Goal: Information Seeking & Learning: Learn about a topic

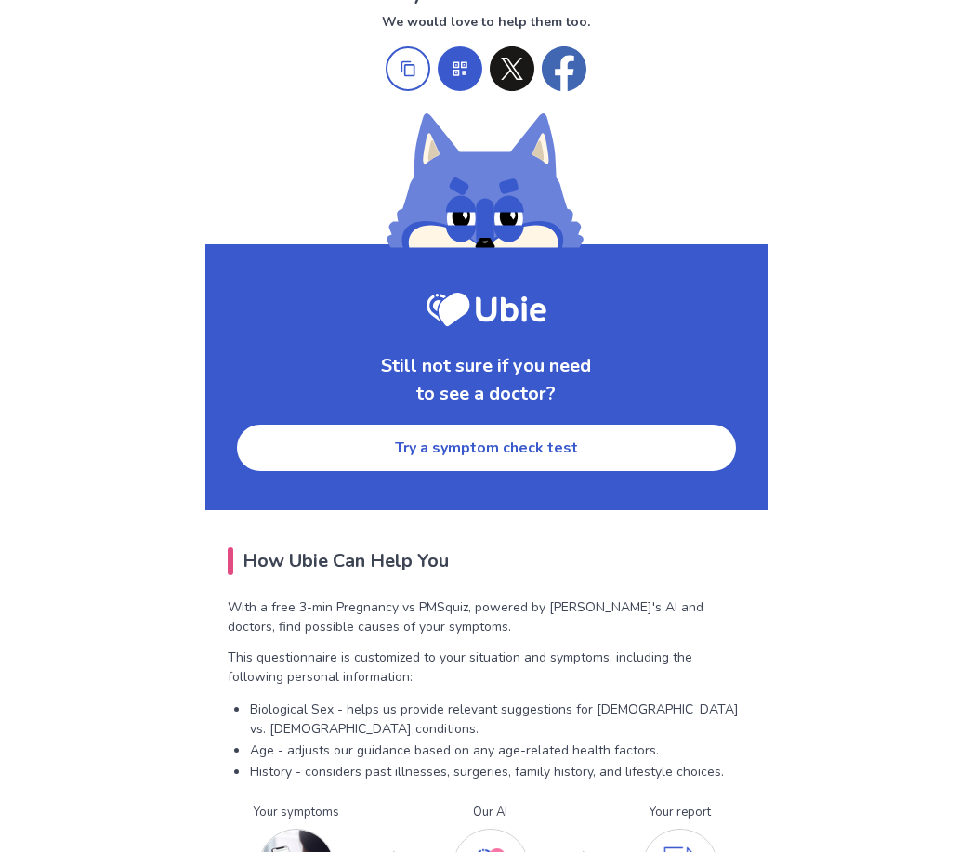
click at [639, 427] on link "Try a symptom check test" at bounding box center [486, 448] width 503 height 50
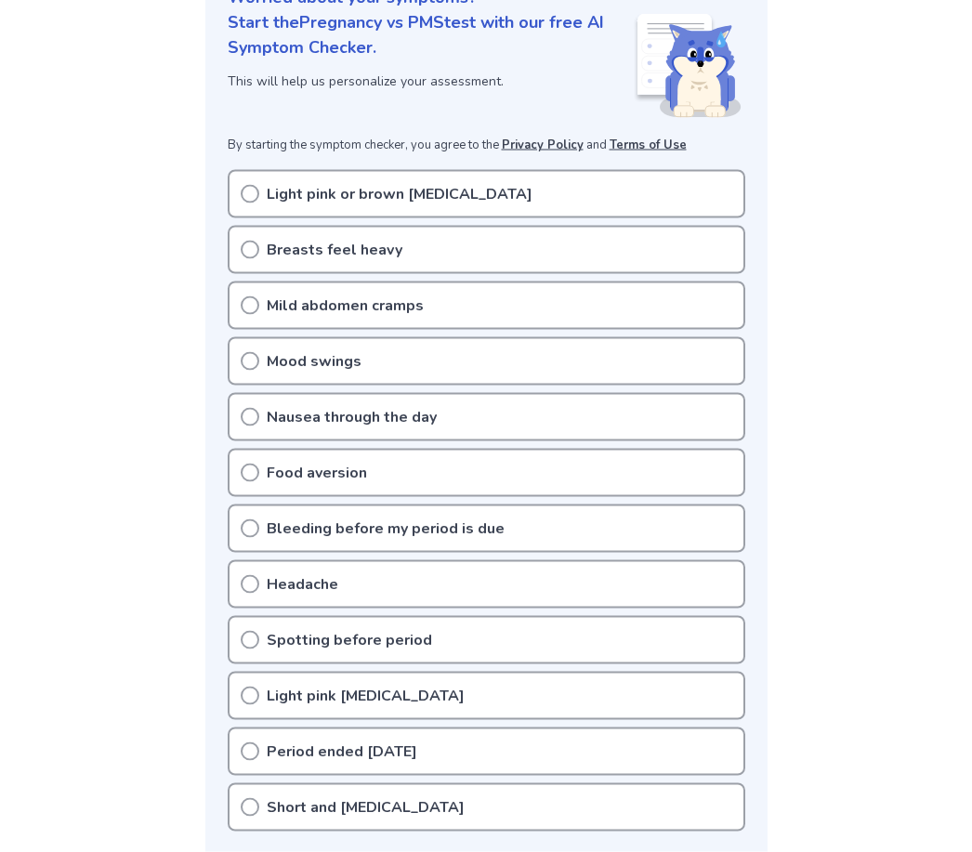
scroll to position [256, 0]
click at [444, 263] on div "Breasts feel heavy" at bounding box center [487, 249] width 518 height 48
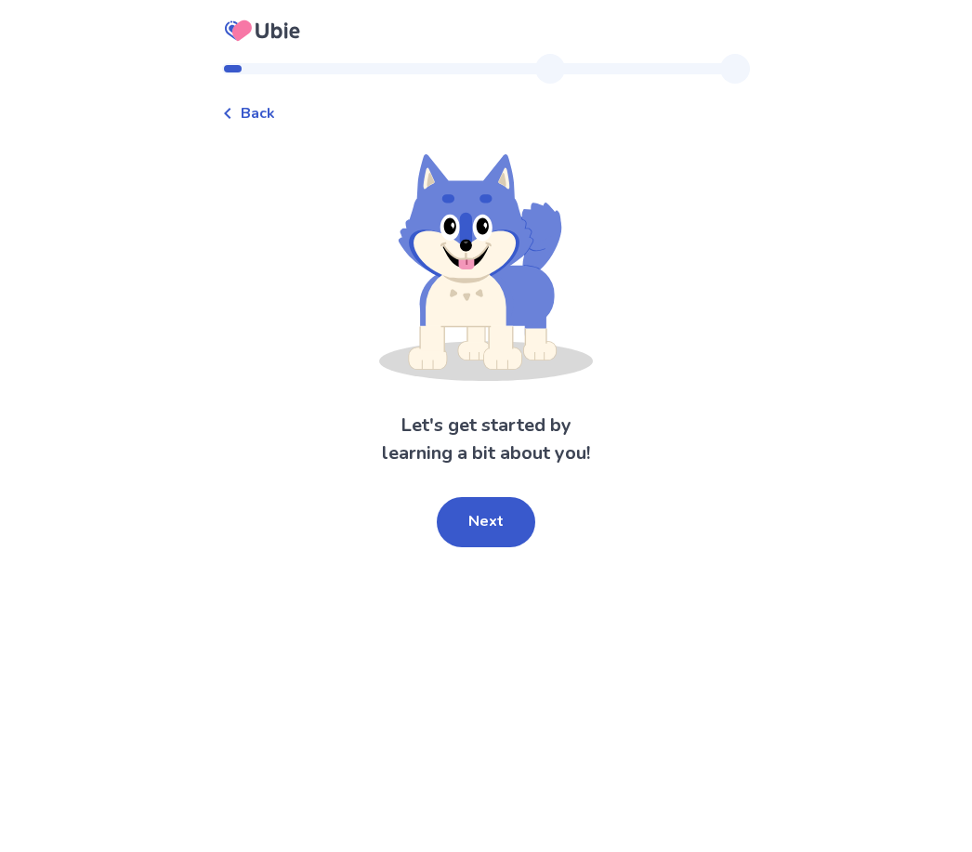
click at [511, 531] on button "Next" at bounding box center [486, 522] width 99 height 50
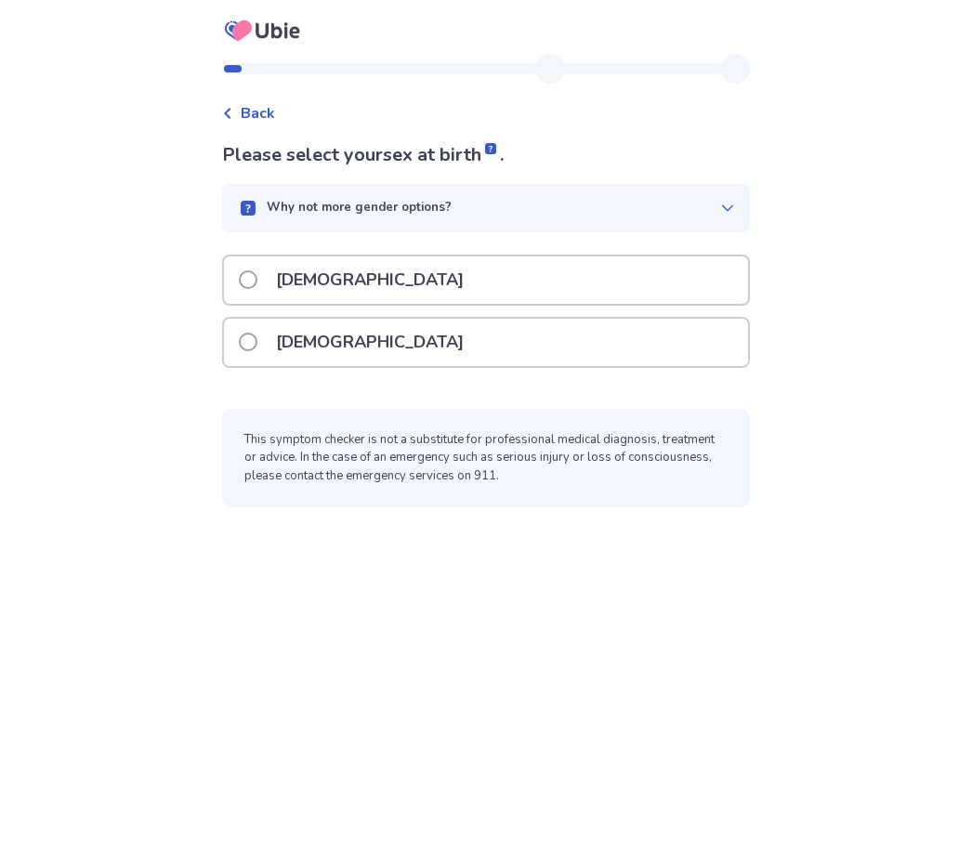
click at [501, 342] on div "[DEMOGRAPHIC_DATA]" at bounding box center [486, 342] width 524 height 47
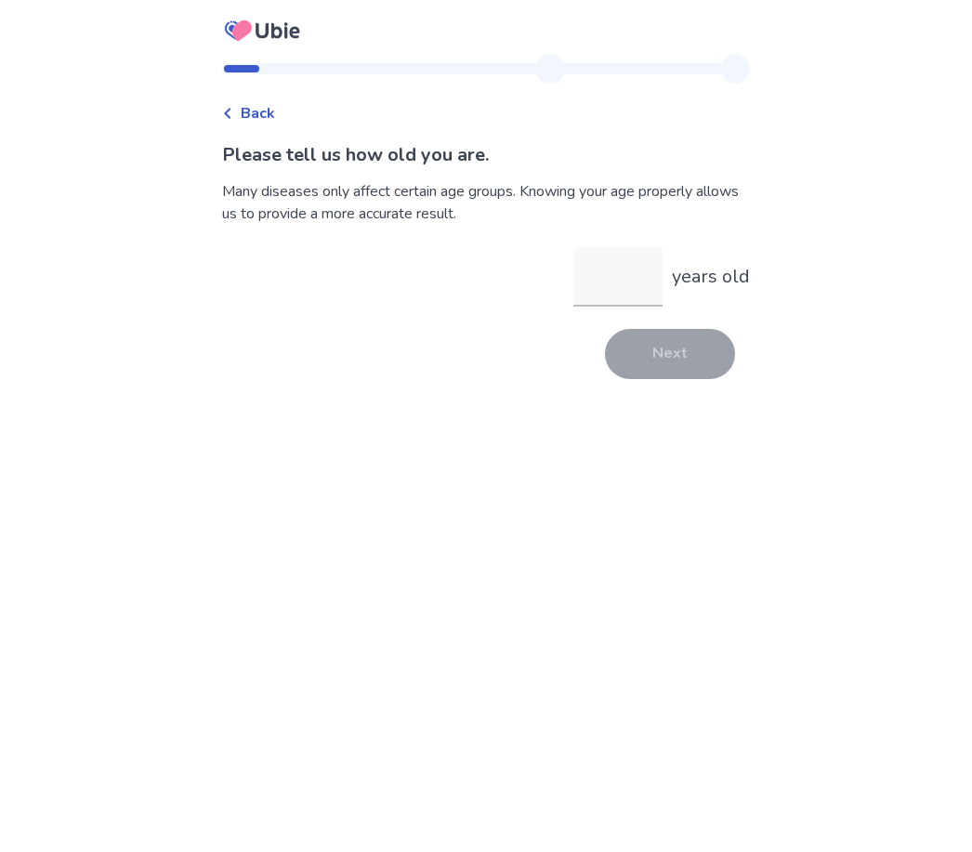
click at [625, 289] on input "years old" at bounding box center [617, 276] width 89 height 59
type input "**"
click at [670, 354] on button "Next" at bounding box center [670, 354] width 130 height 50
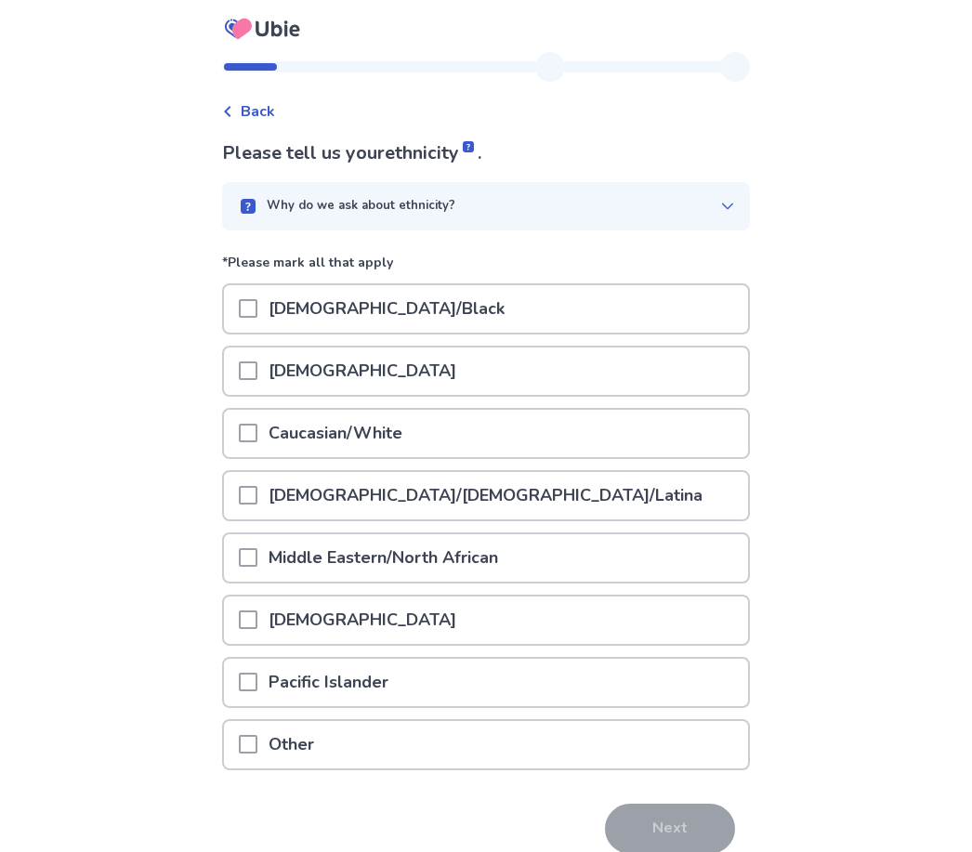
scroll to position [23, 0]
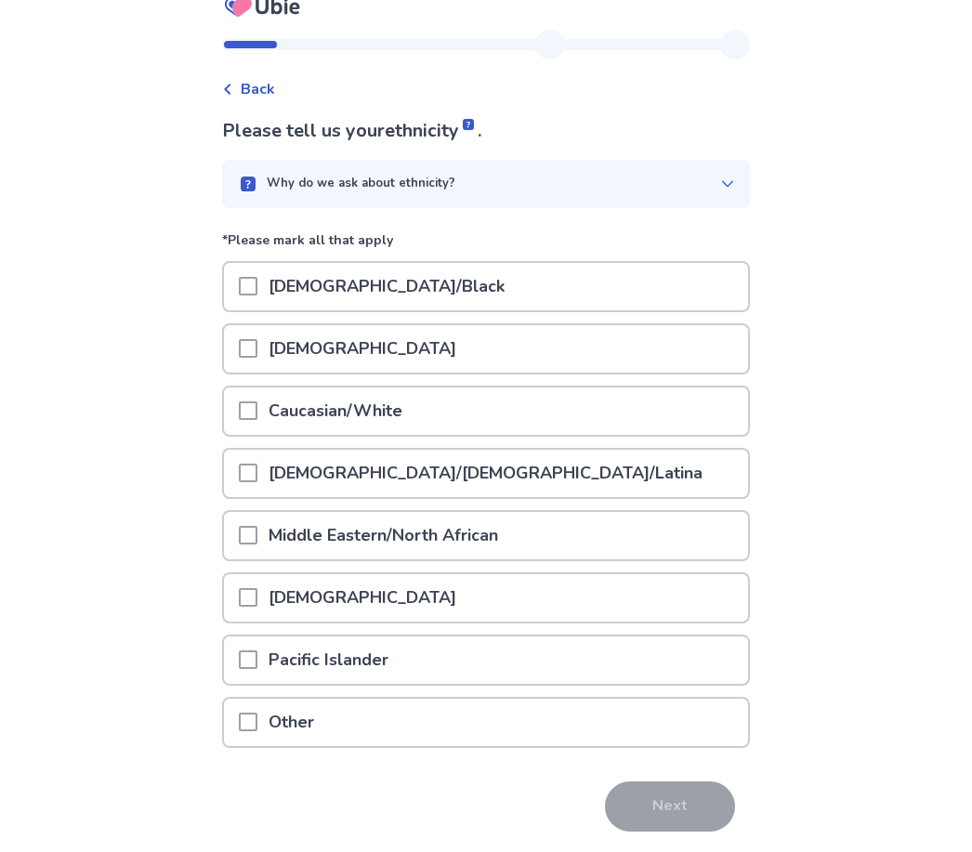
click at [662, 717] on div "Other" at bounding box center [486, 723] width 524 height 47
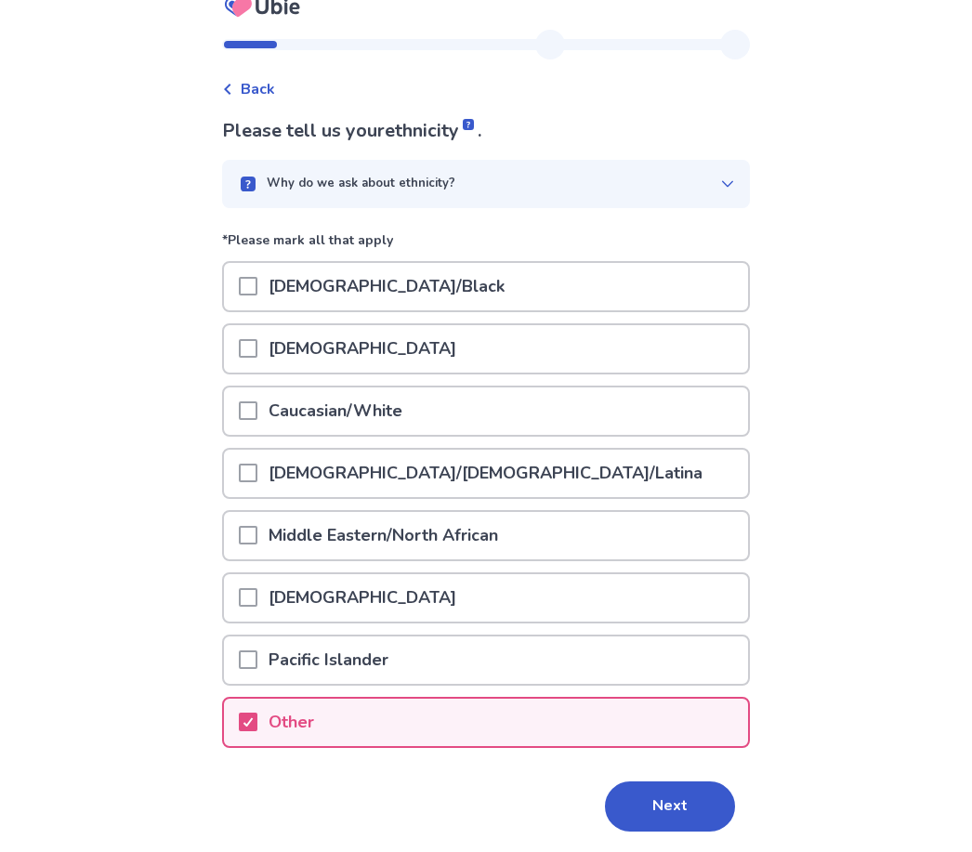
click at [697, 820] on button "Next" at bounding box center [670, 807] width 130 height 50
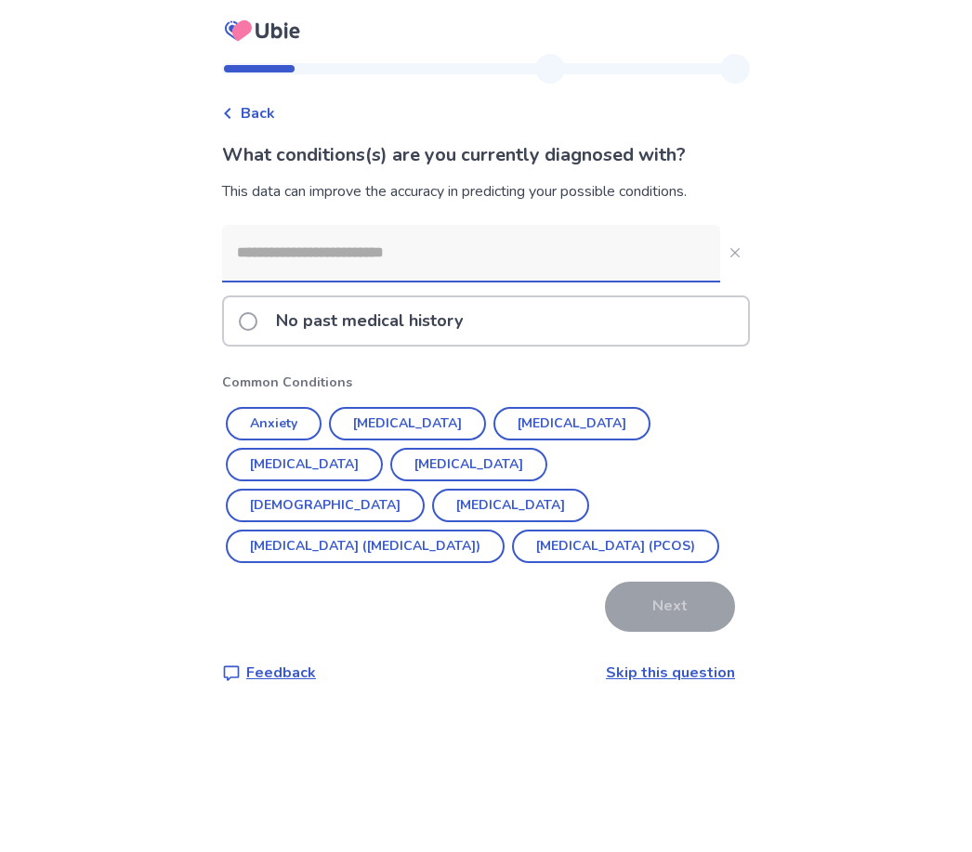
click at [666, 682] on link "Skip this question" at bounding box center [670, 673] width 129 height 20
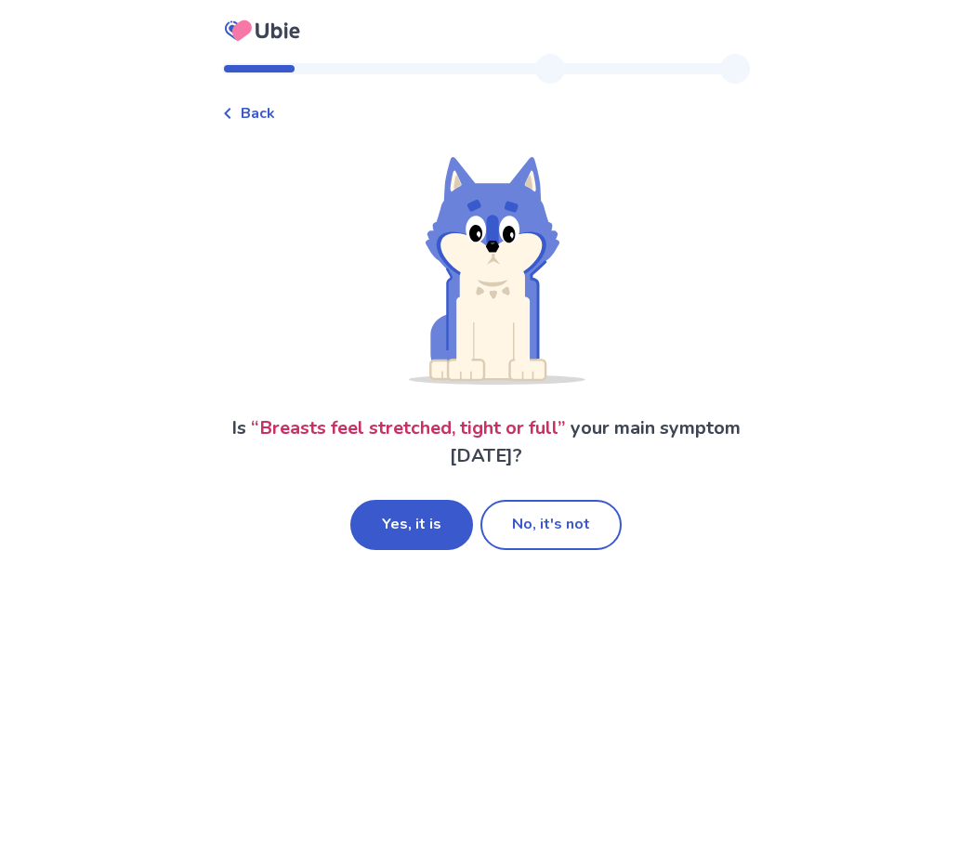
click at [589, 531] on button "No, it's not" at bounding box center [550, 525] width 141 height 50
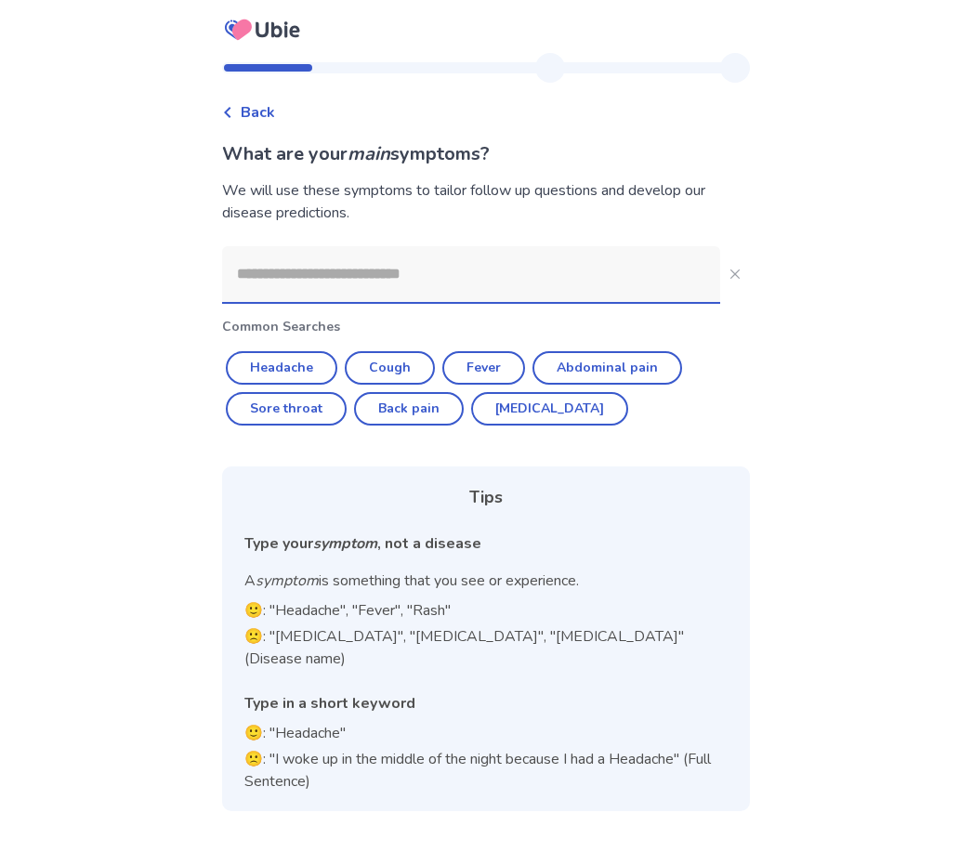
click at [482, 284] on input at bounding box center [471, 275] width 498 height 56
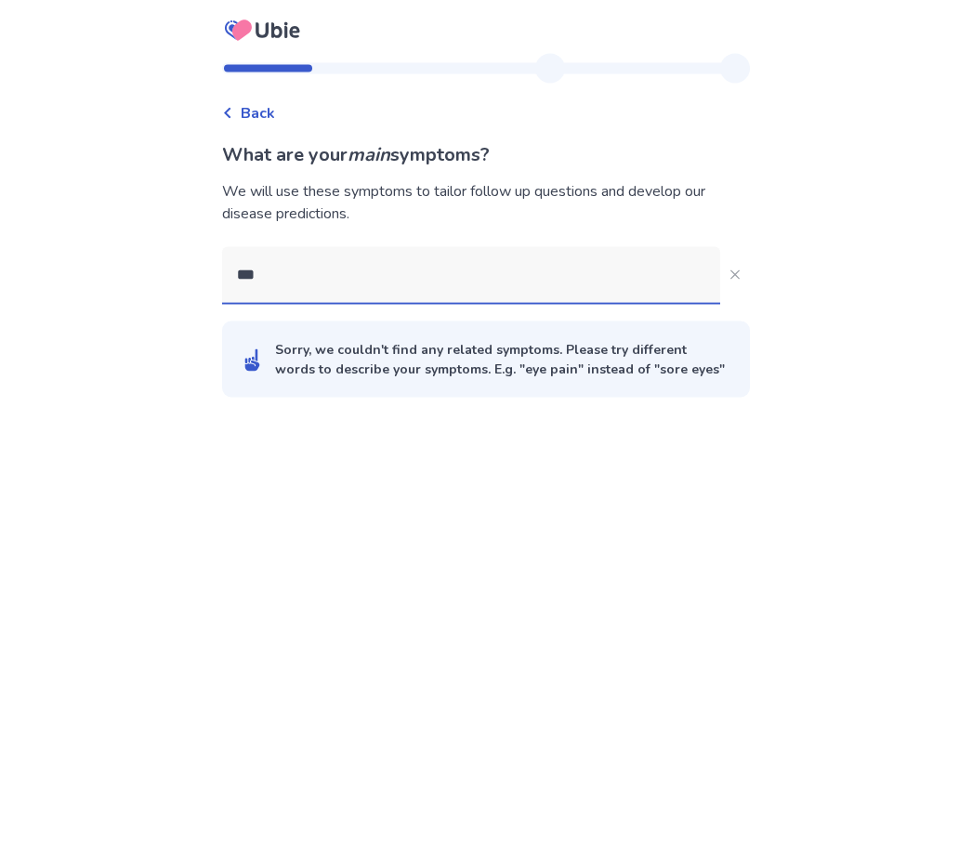
type input "***"
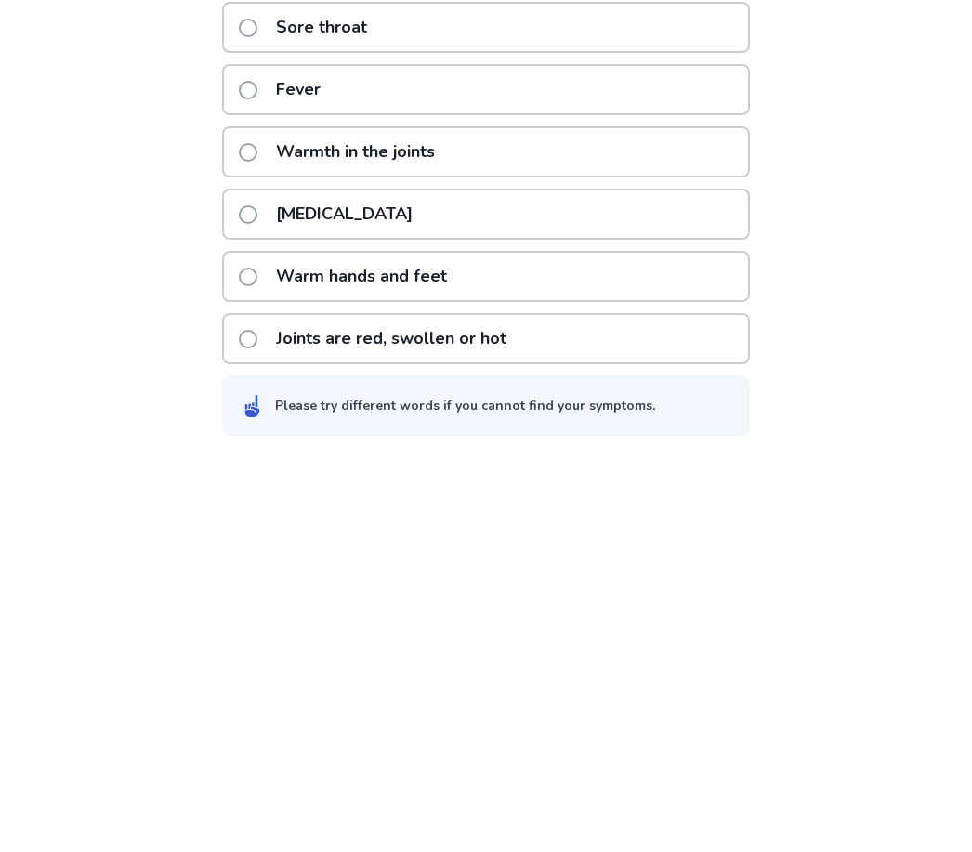
scroll to position [227, 0]
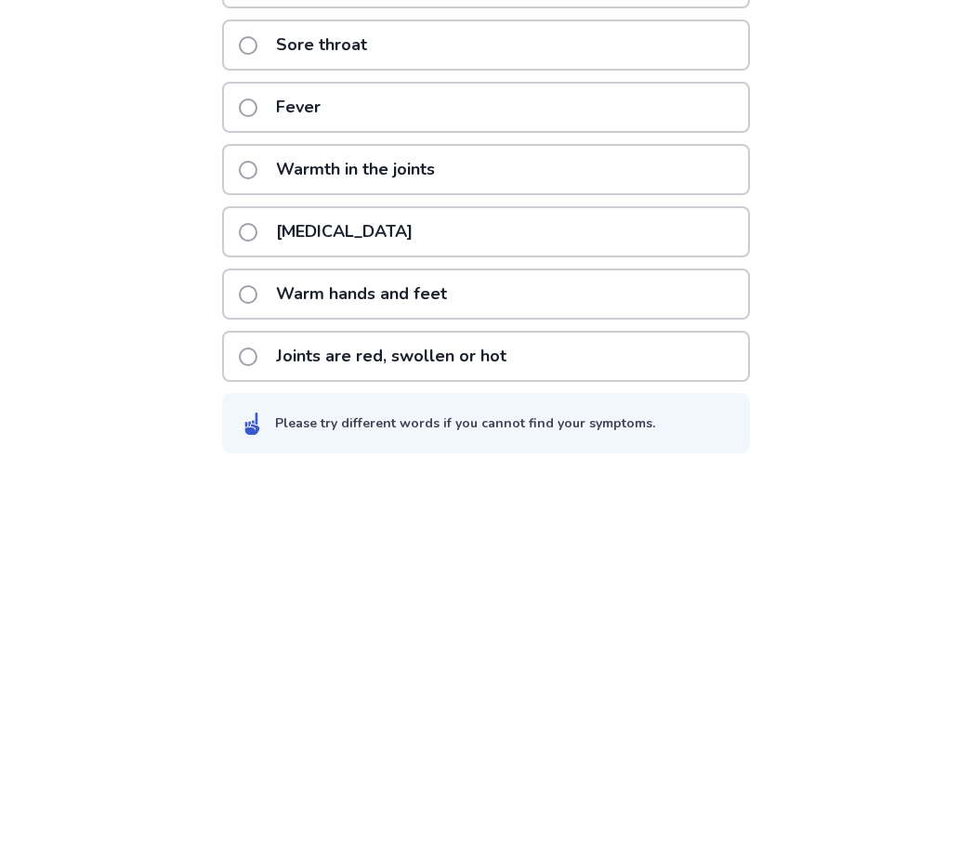
click at [495, 583] on div "Hot flashes" at bounding box center [486, 608] width 528 height 51
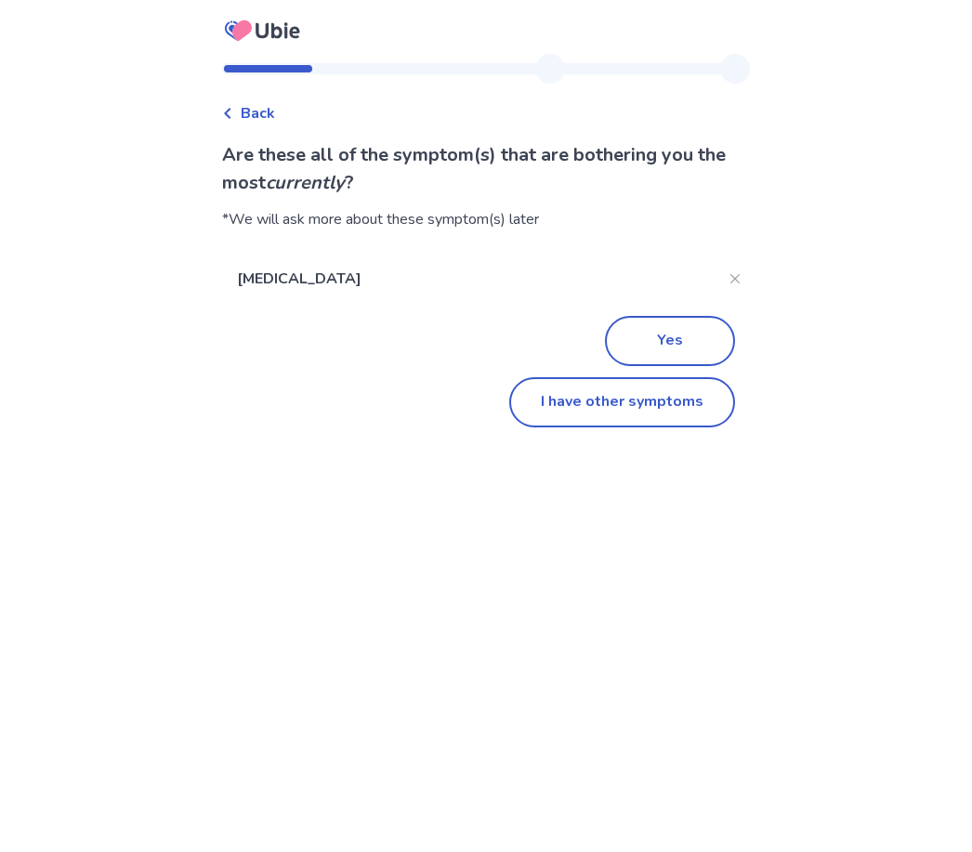
click at [692, 415] on button "I have other symptoms" at bounding box center [622, 402] width 226 height 50
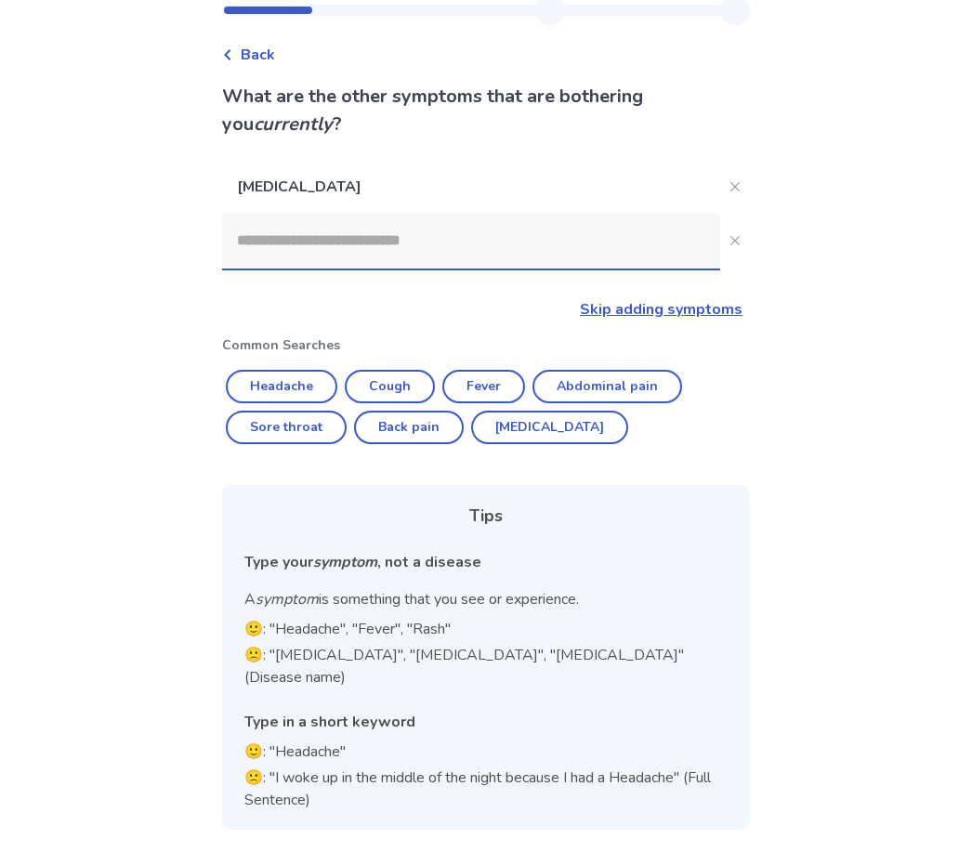
click at [525, 233] on input at bounding box center [471, 241] width 498 height 56
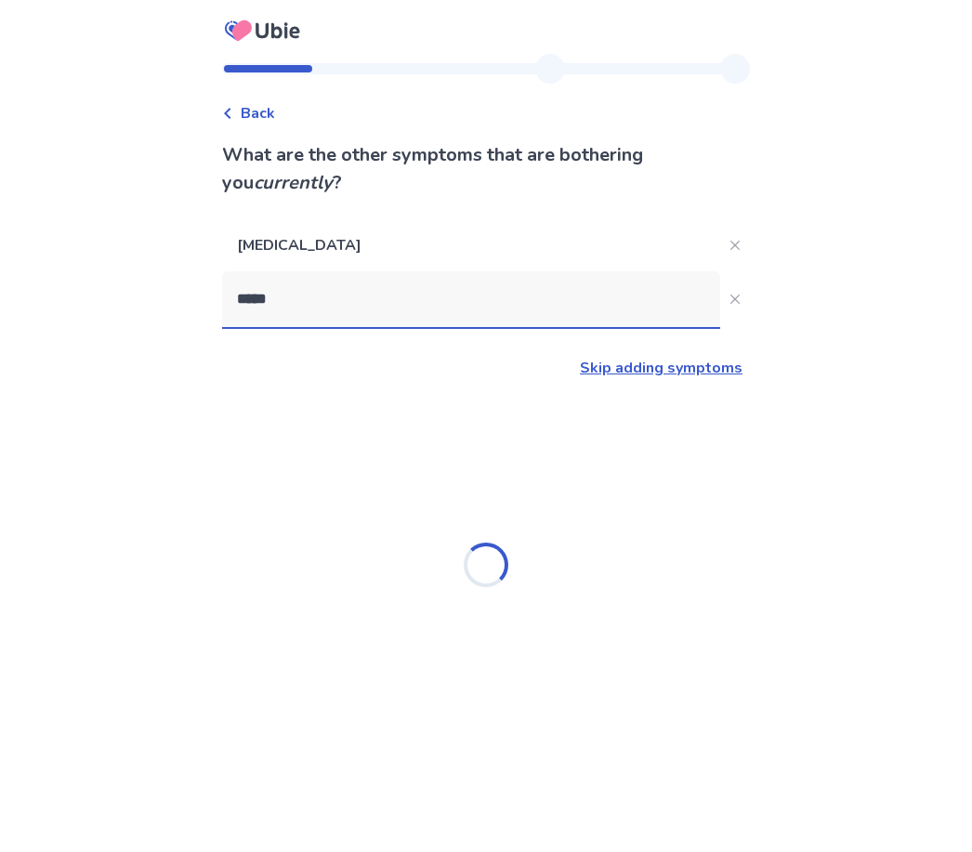
type input "*****"
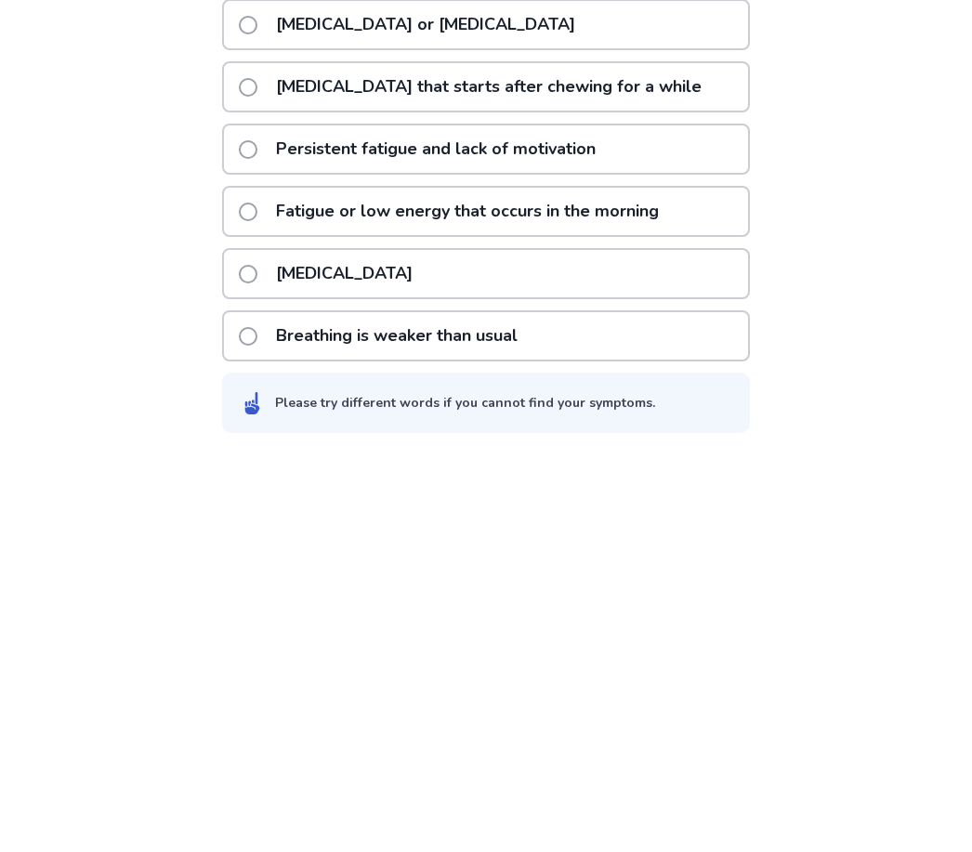
scroll to position [278, 0]
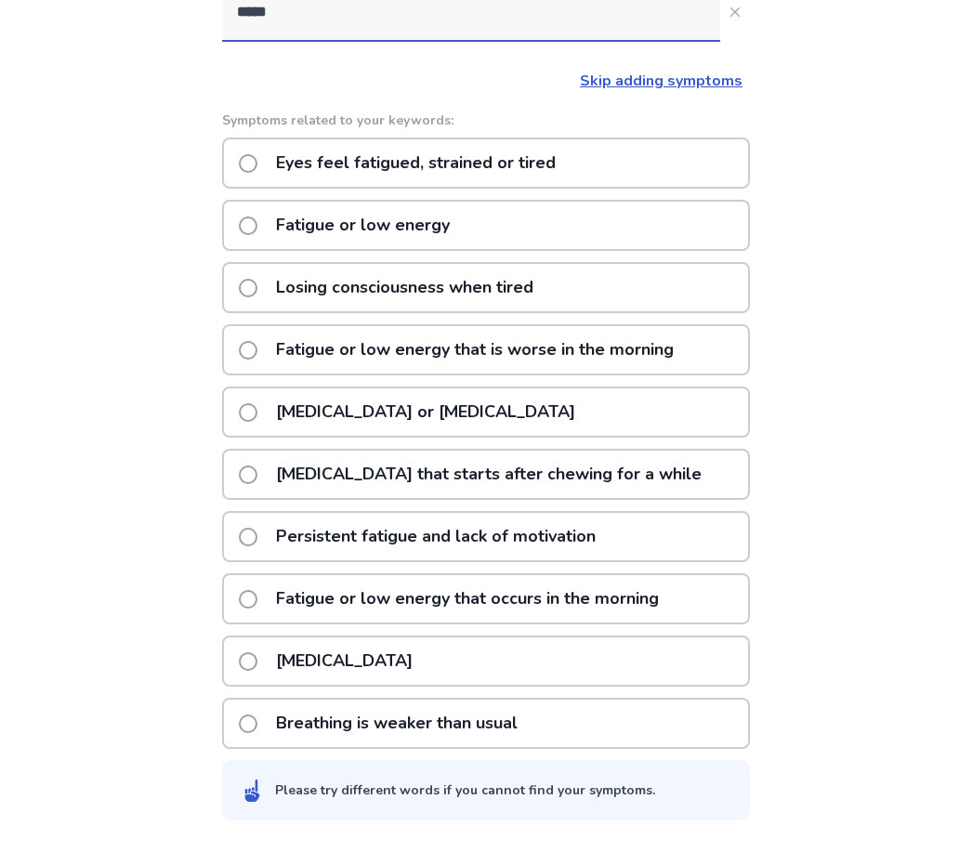
click at [652, 169] on div "Eyes feel fatigued, strained or tired" at bounding box center [486, 172] width 528 height 51
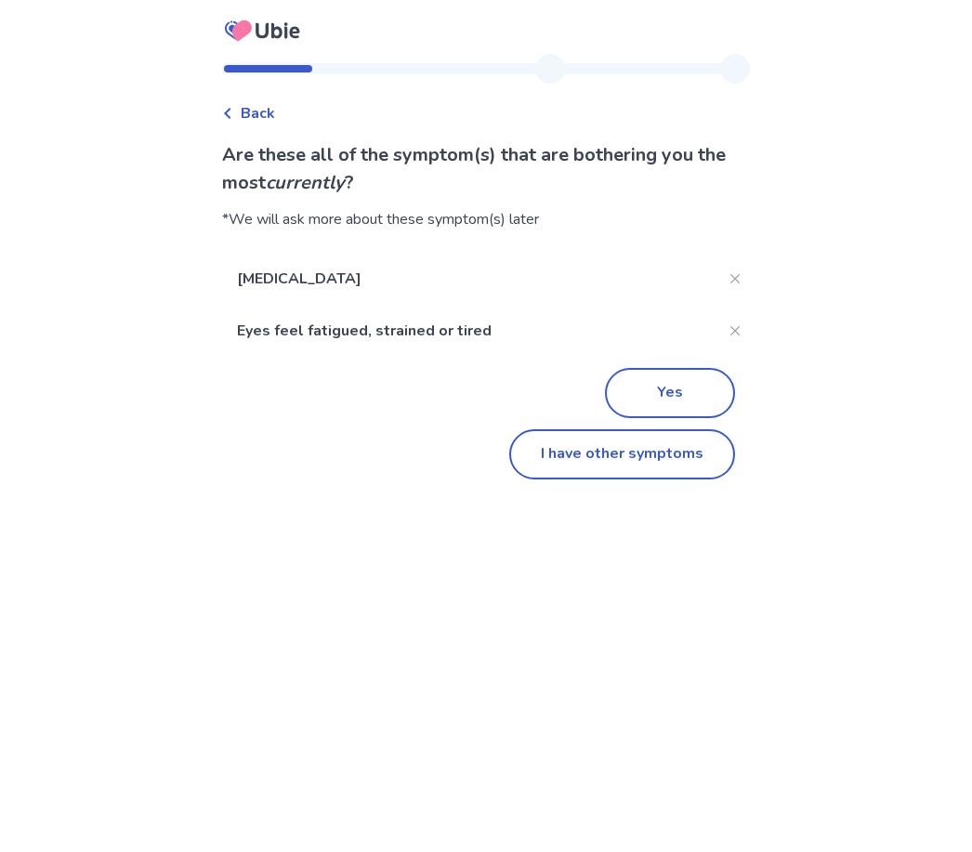
click at [687, 398] on button "Yes" at bounding box center [670, 393] width 130 height 50
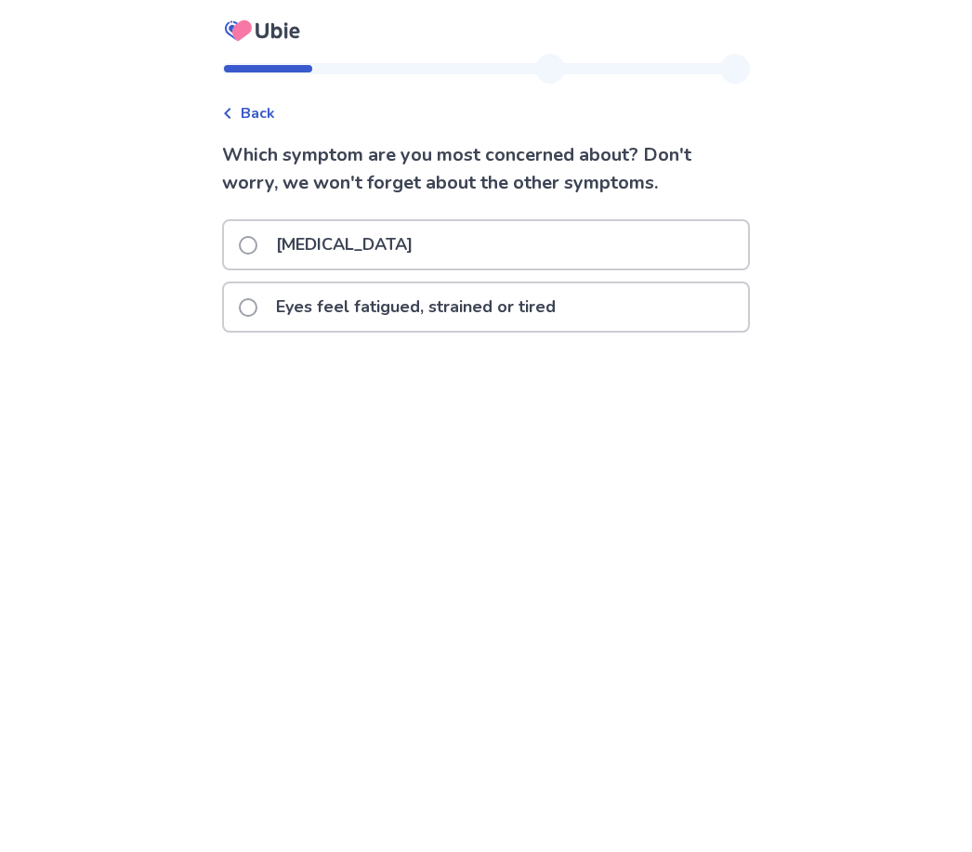
click at [637, 249] on div "Hot flashes" at bounding box center [486, 244] width 524 height 47
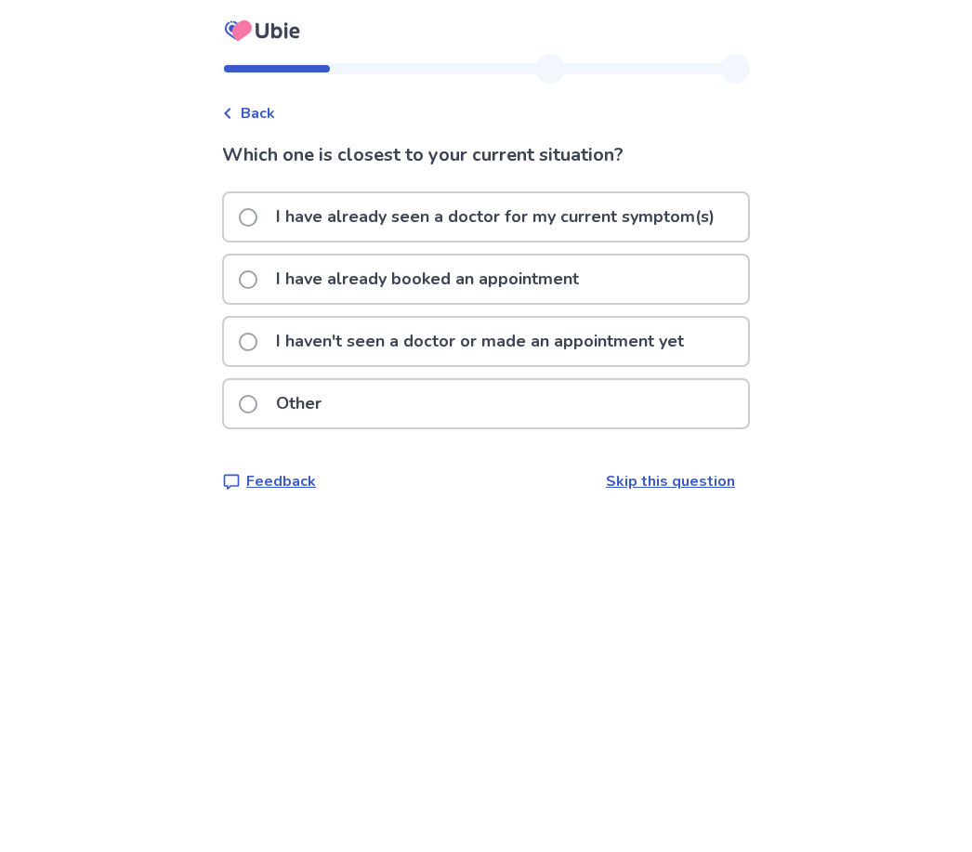
click at [496, 425] on div "Other" at bounding box center [486, 403] width 524 height 47
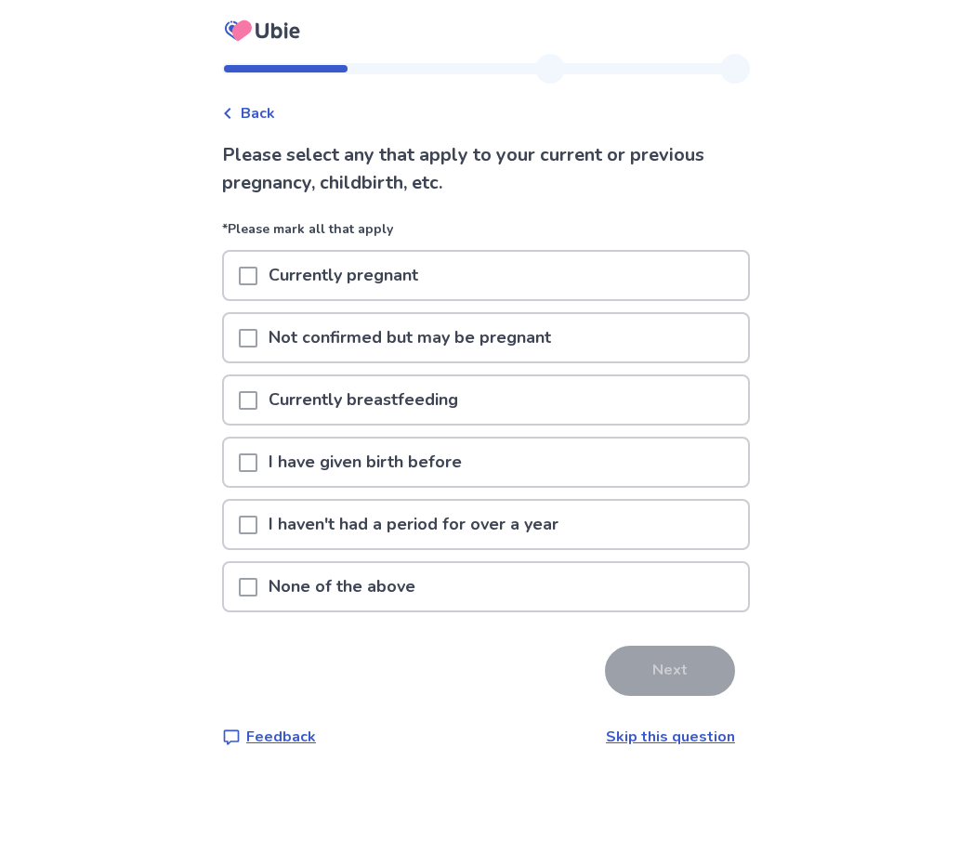
click at [559, 355] on p "Not confirmed but may be pregnant" at bounding box center [409, 337] width 305 height 47
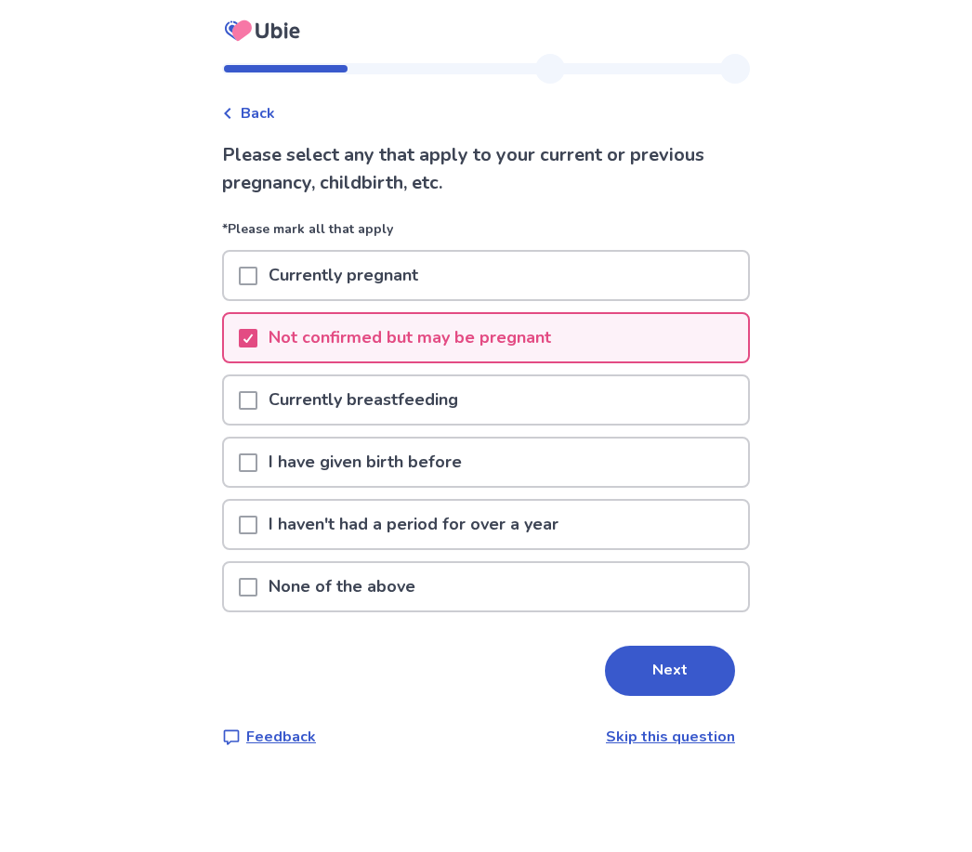
click at [670, 685] on button "Next" at bounding box center [670, 671] width 130 height 50
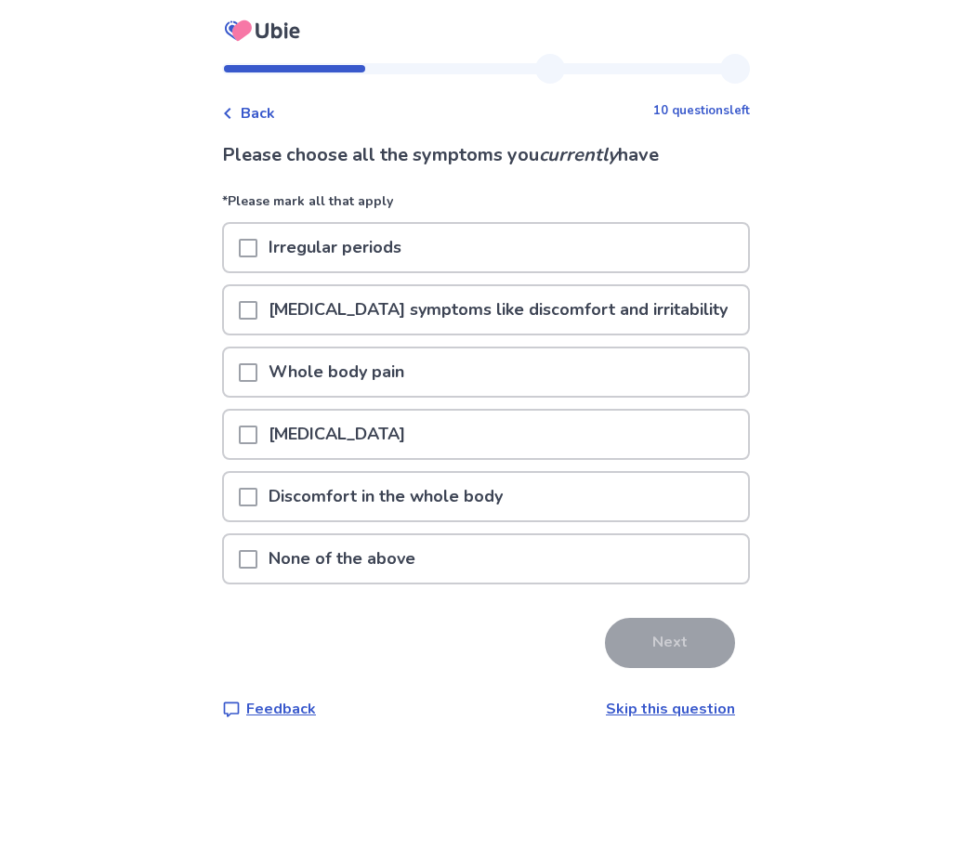
click at [590, 316] on p "Premenstrual symptoms like discomfort and irritability" at bounding box center [497, 309] width 481 height 47
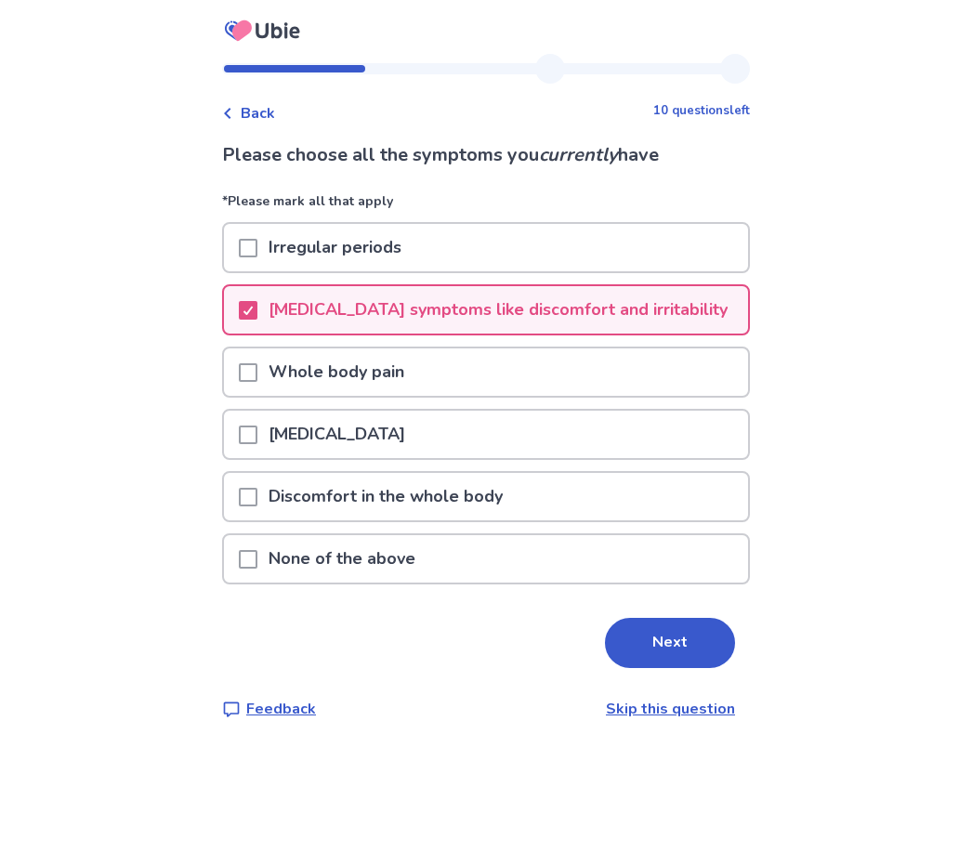
click at [490, 248] on div "Irregular periods" at bounding box center [486, 247] width 524 height 47
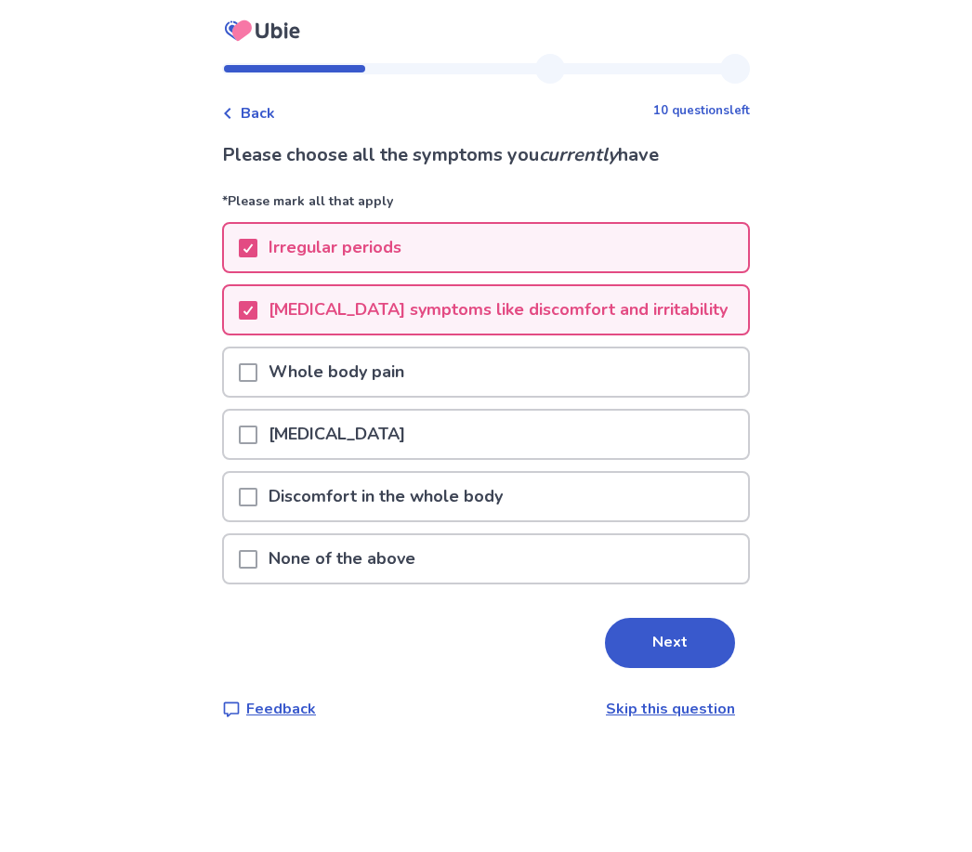
click at [664, 649] on button "Next" at bounding box center [670, 643] width 130 height 50
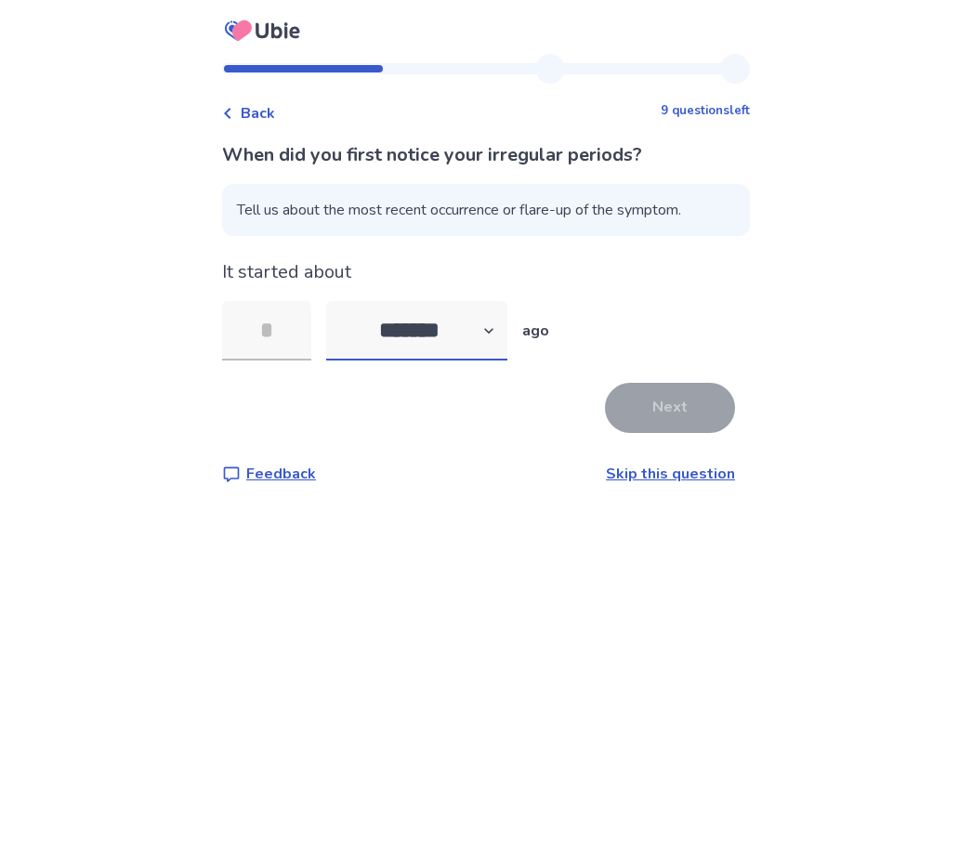
click at [492, 344] on select "******* ****** ******* ******** *******" at bounding box center [416, 330] width 181 height 59
select select "*"
click at [278, 341] on input "tel" at bounding box center [266, 330] width 89 height 59
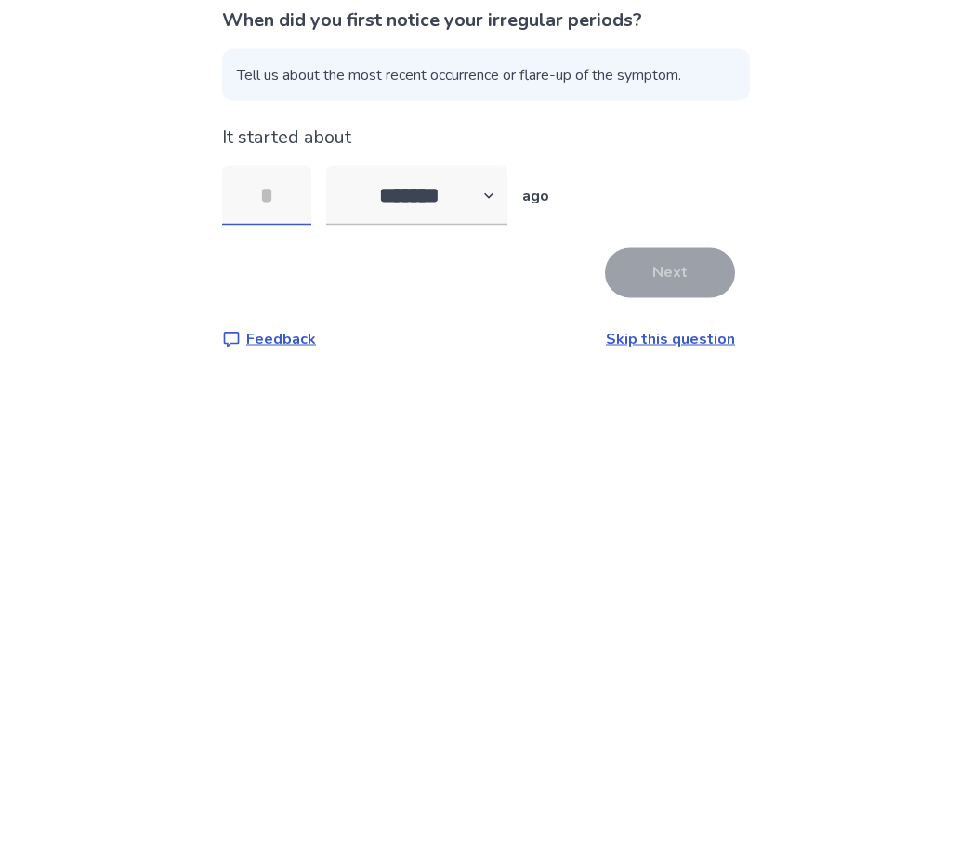
type input "*"
click at [697, 383] on button "Next" at bounding box center [670, 408] width 130 height 50
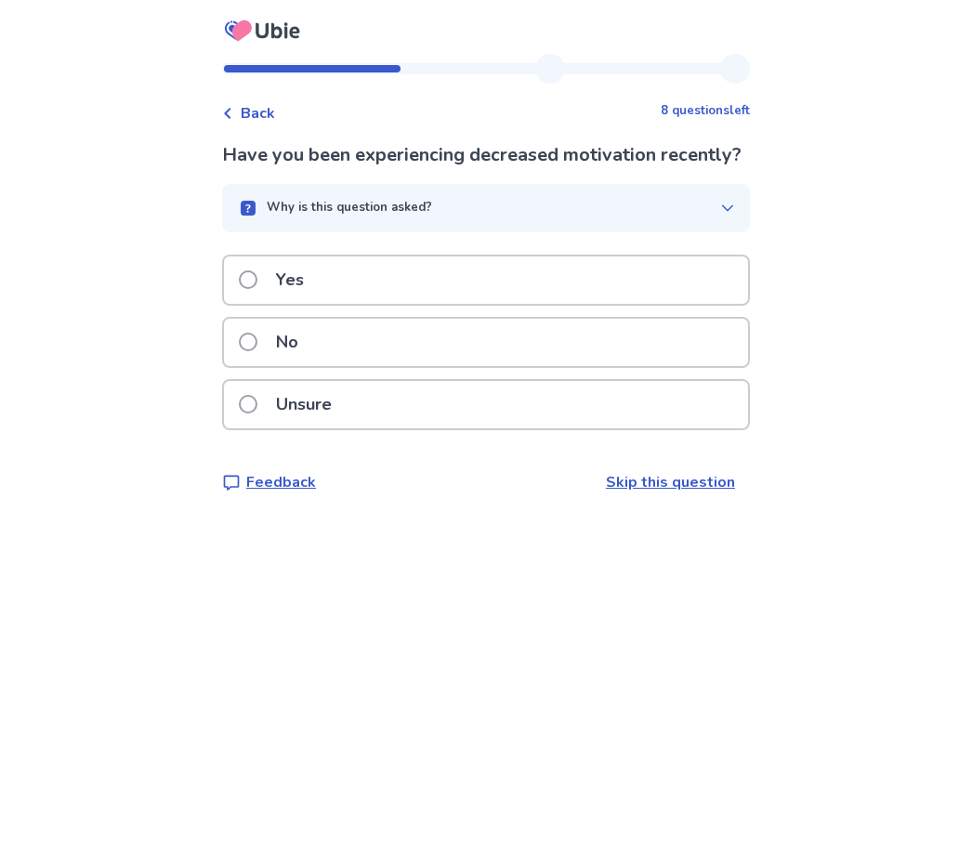
click at [435, 304] on div "Yes" at bounding box center [486, 279] width 524 height 47
click at [414, 404] on div "Unsure" at bounding box center [486, 404] width 524 height 47
click at [434, 405] on div "Unsure" at bounding box center [486, 404] width 524 height 47
click at [448, 363] on div "No" at bounding box center [486, 342] width 524 height 47
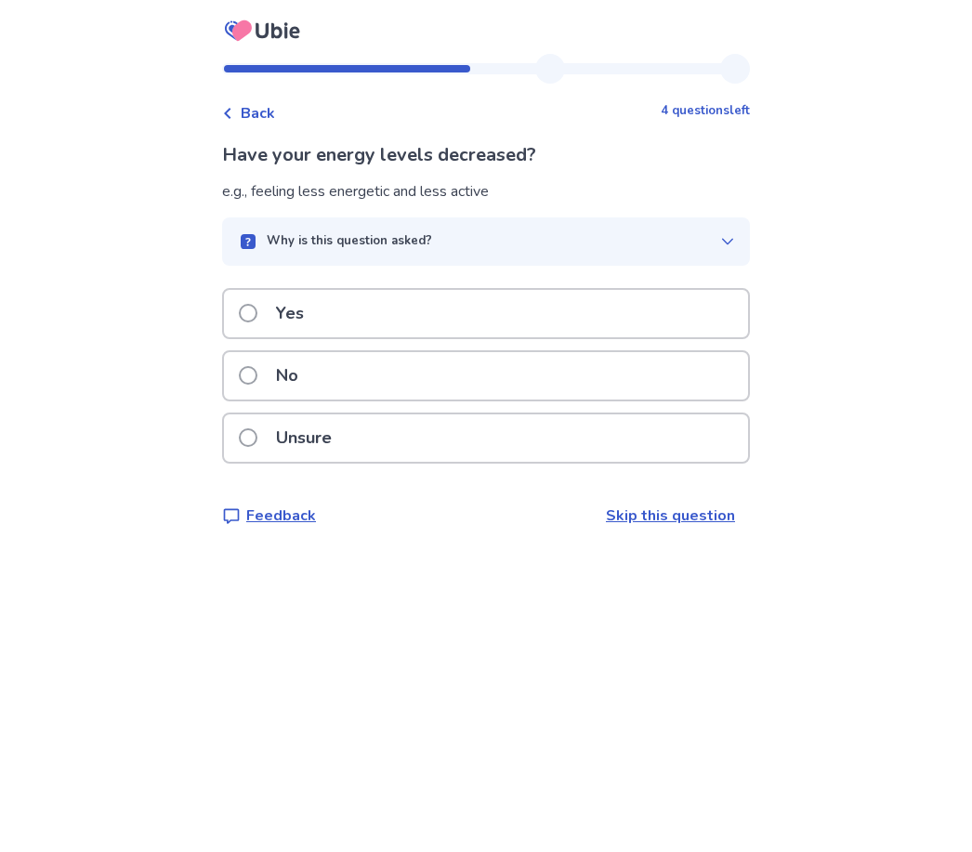
click at [526, 447] on div "Unsure" at bounding box center [486, 437] width 524 height 47
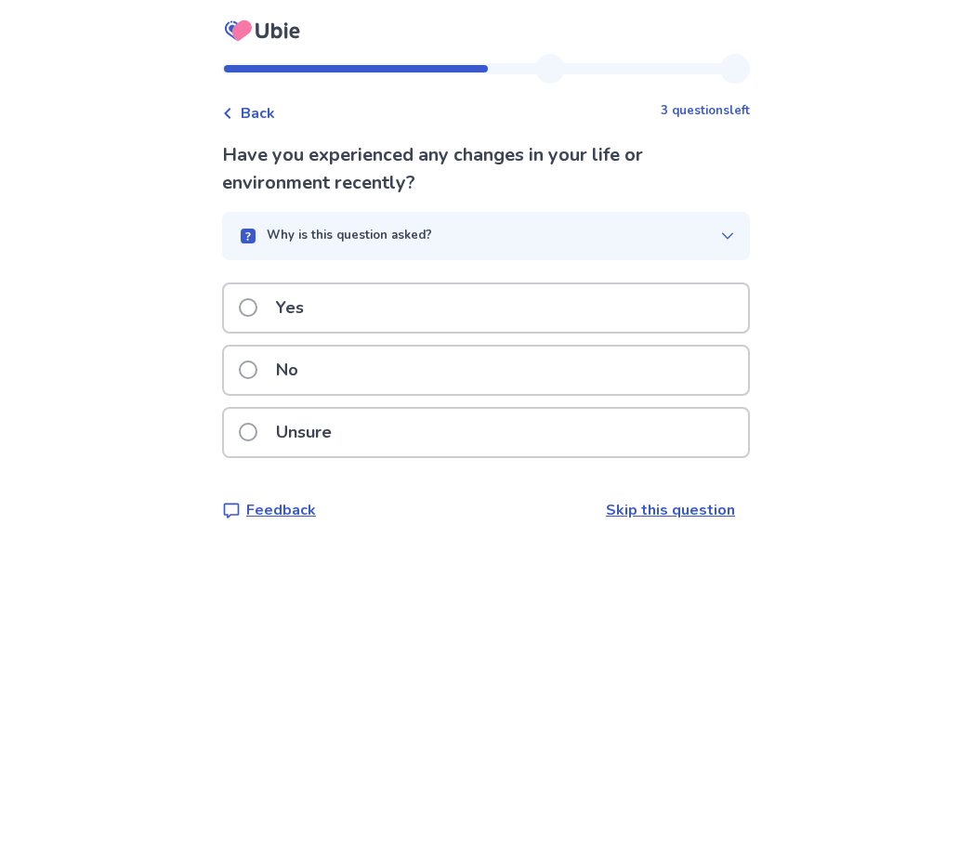
click at [527, 303] on div "Yes" at bounding box center [486, 307] width 524 height 47
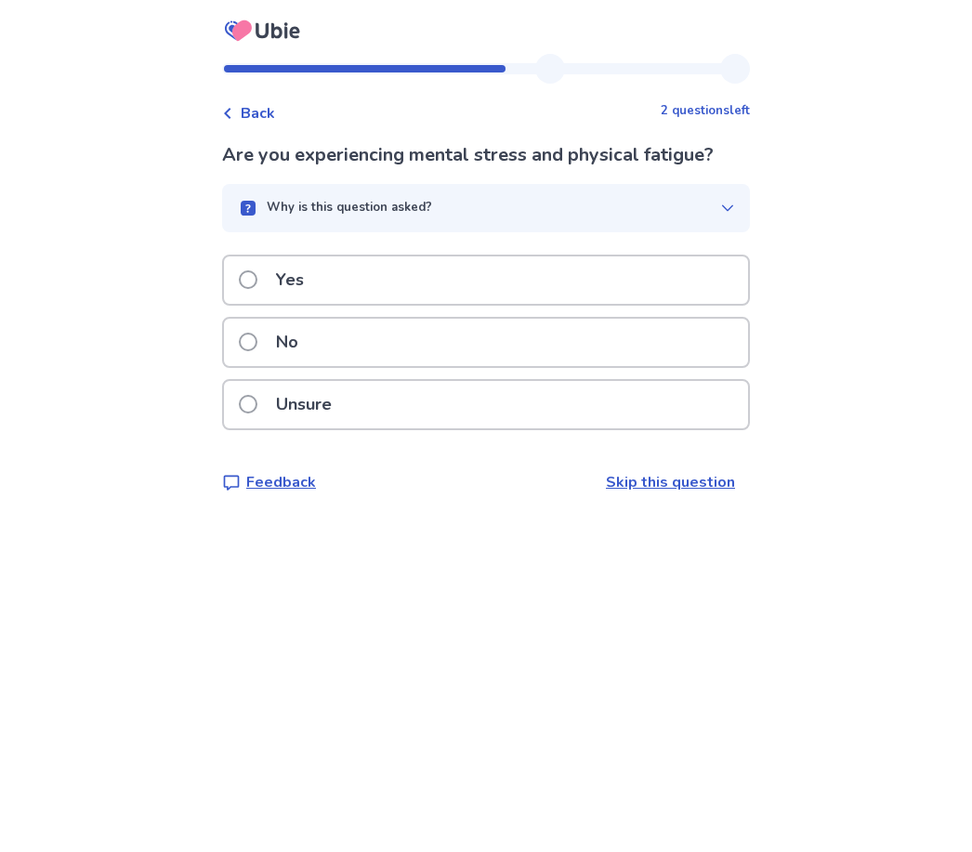
click at [458, 291] on div "Yes" at bounding box center [486, 279] width 524 height 47
click at [474, 346] on div "No" at bounding box center [486, 342] width 524 height 47
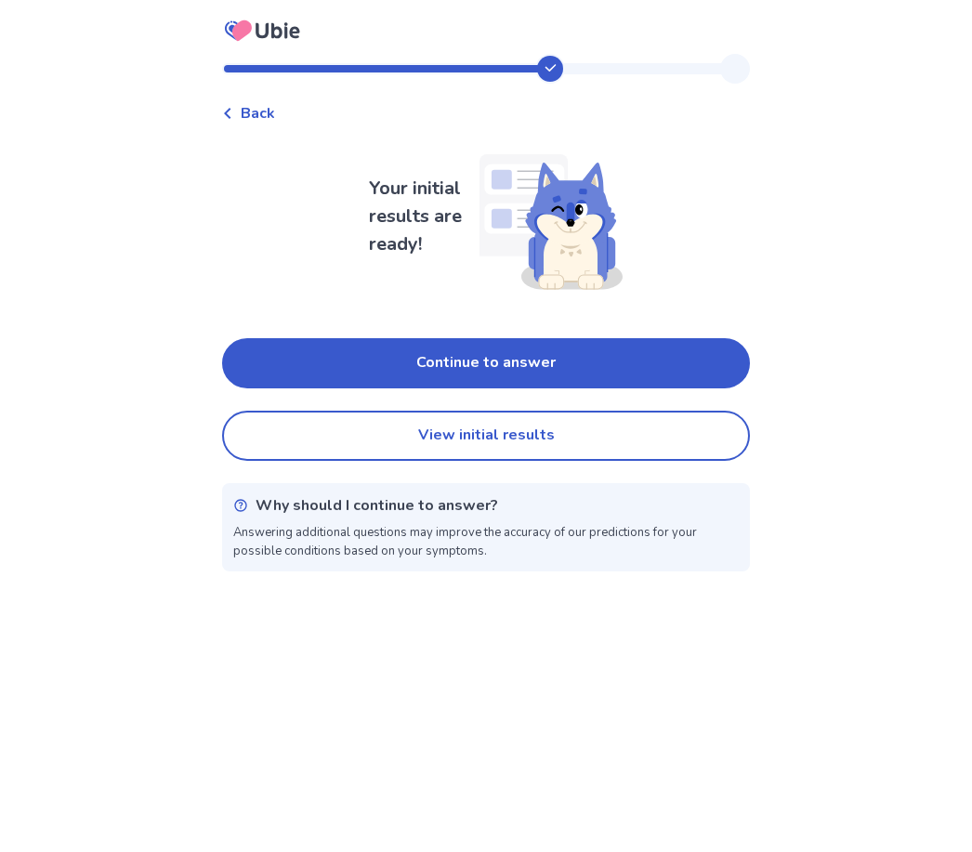
click at [624, 356] on button "Continue to answer" at bounding box center [486, 363] width 528 height 50
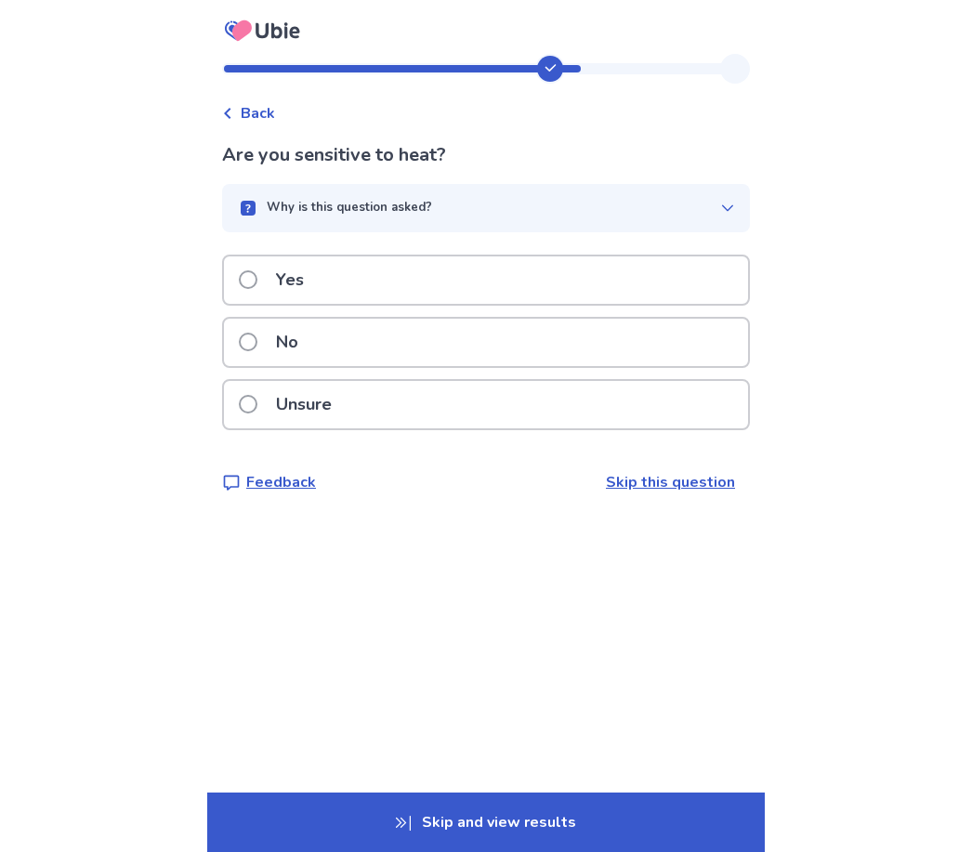
click at [528, 360] on div "No" at bounding box center [486, 342] width 524 height 47
click at [563, 343] on div "No" at bounding box center [486, 342] width 524 height 47
click at [503, 287] on div "Yes" at bounding box center [486, 279] width 524 height 47
click at [471, 288] on div "Yes" at bounding box center [486, 279] width 524 height 47
click at [464, 292] on div "Yes" at bounding box center [486, 279] width 524 height 47
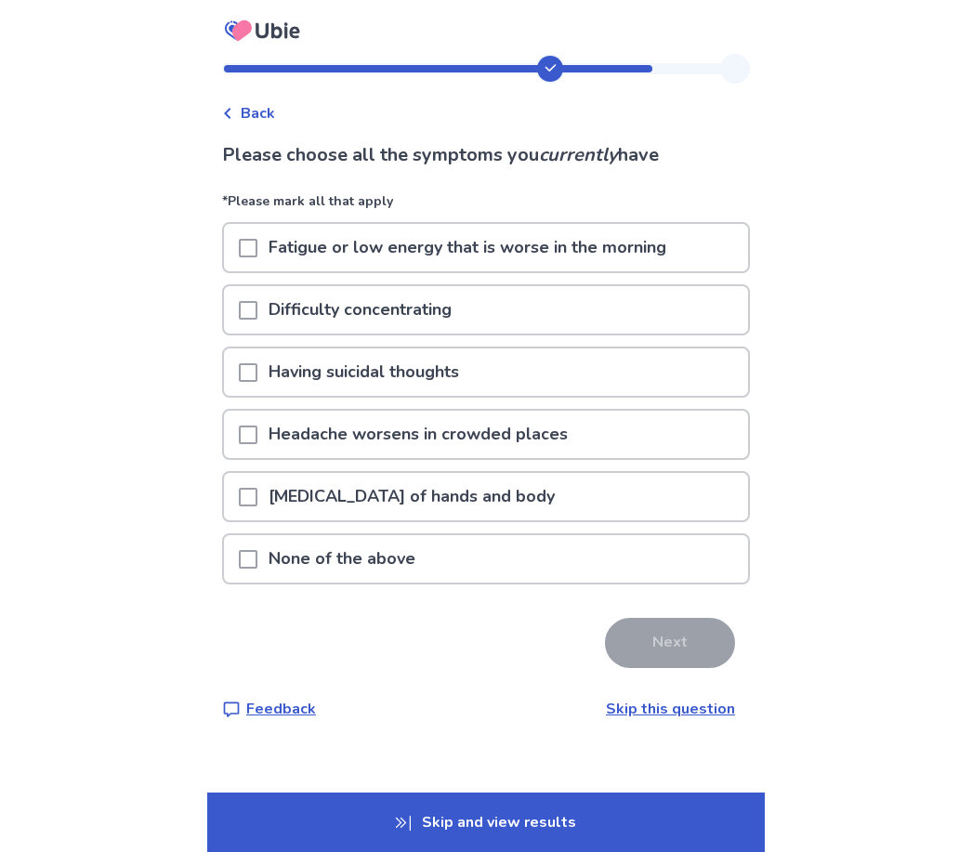
click at [487, 563] on div "None of the above" at bounding box center [486, 558] width 524 height 47
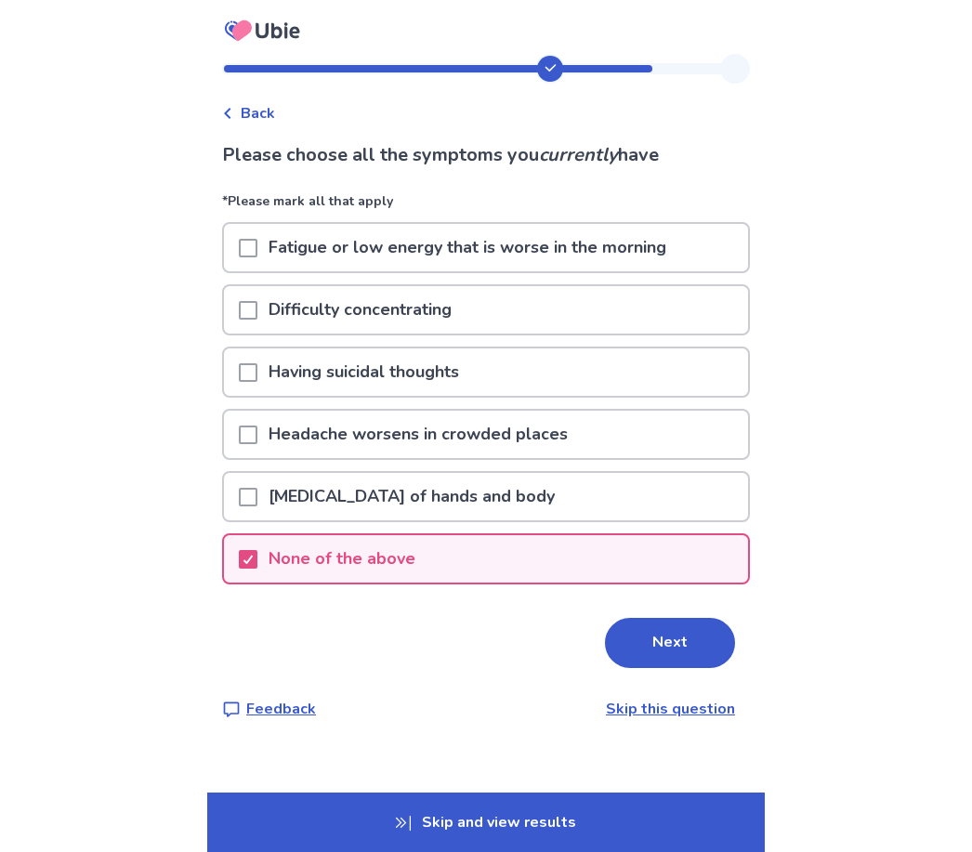
click at [658, 656] on button "Next" at bounding box center [670, 643] width 130 height 50
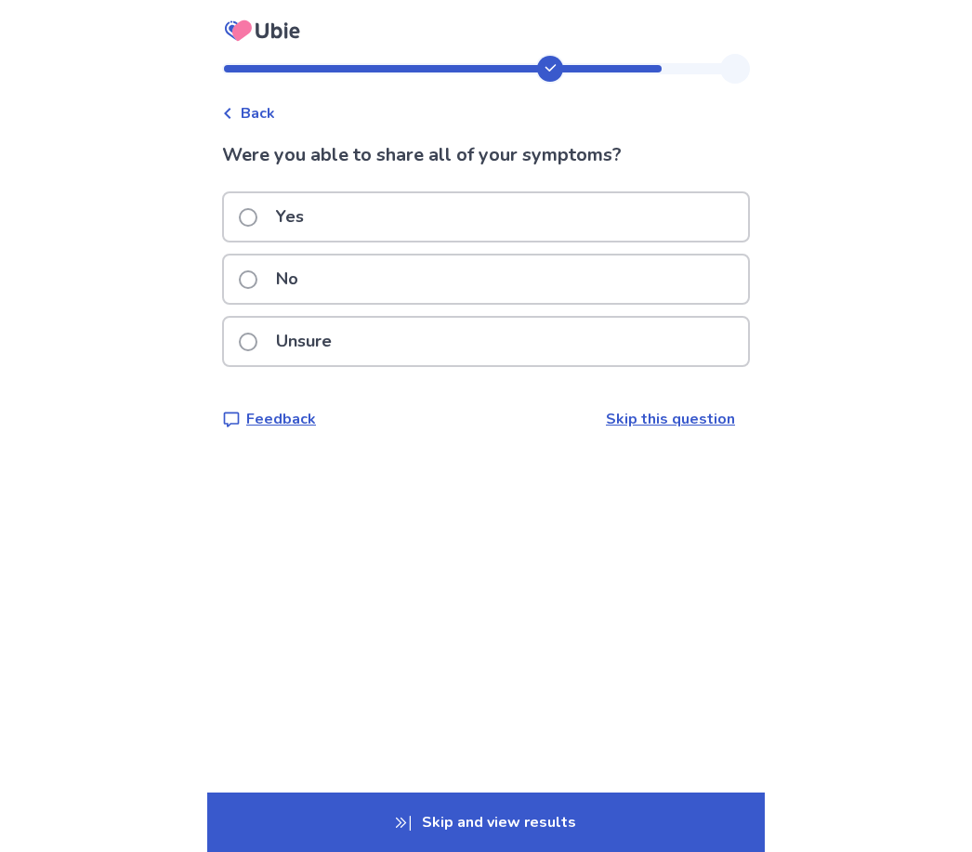
click at [510, 220] on div "Yes" at bounding box center [486, 216] width 524 height 47
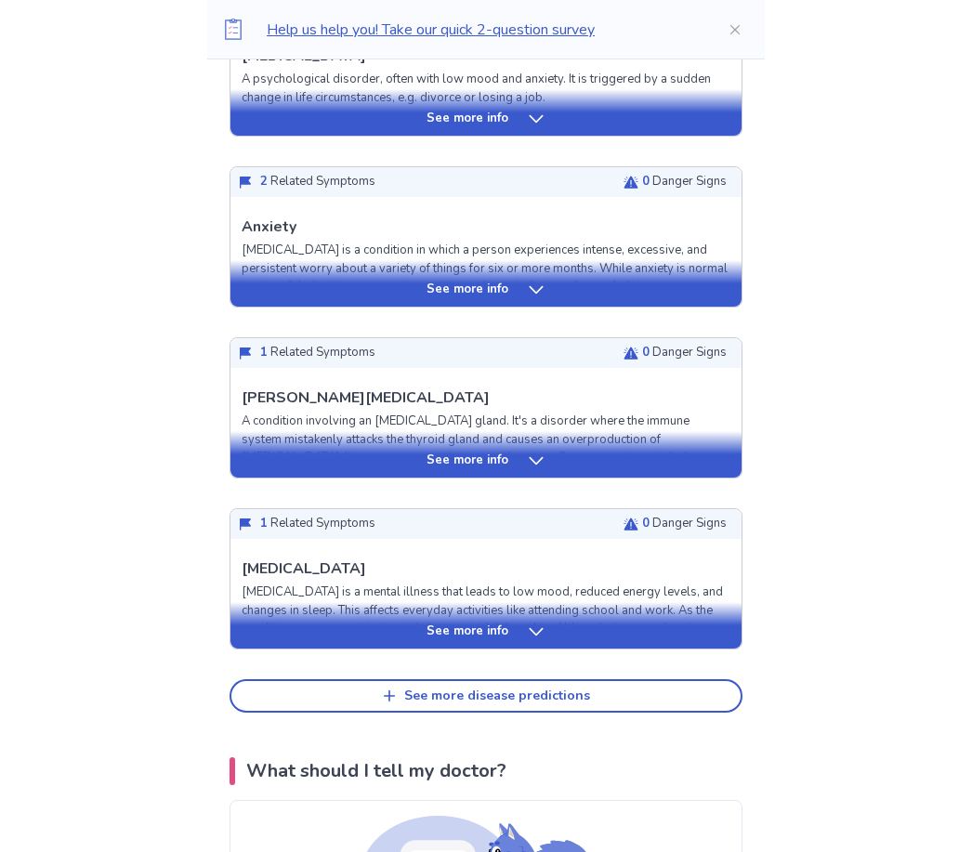
scroll to position [617, 0]
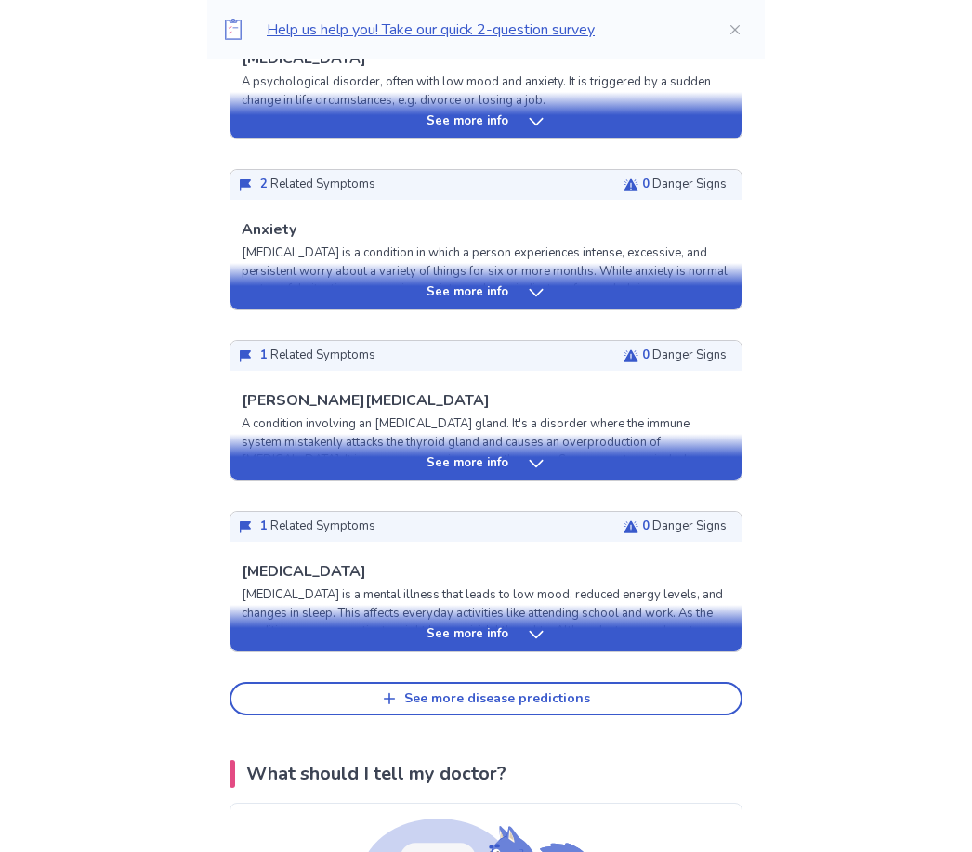
click at [519, 617] on div "See more info" at bounding box center [485, 629] width 511 height 46
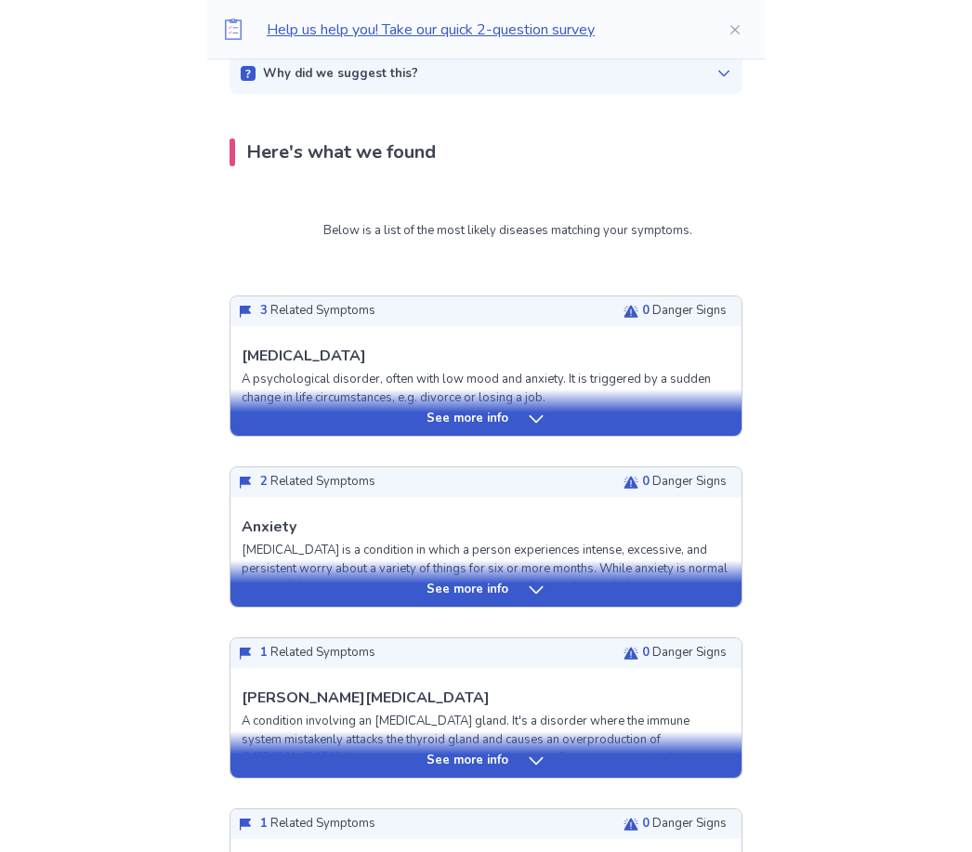
scroll to position [317, 0]
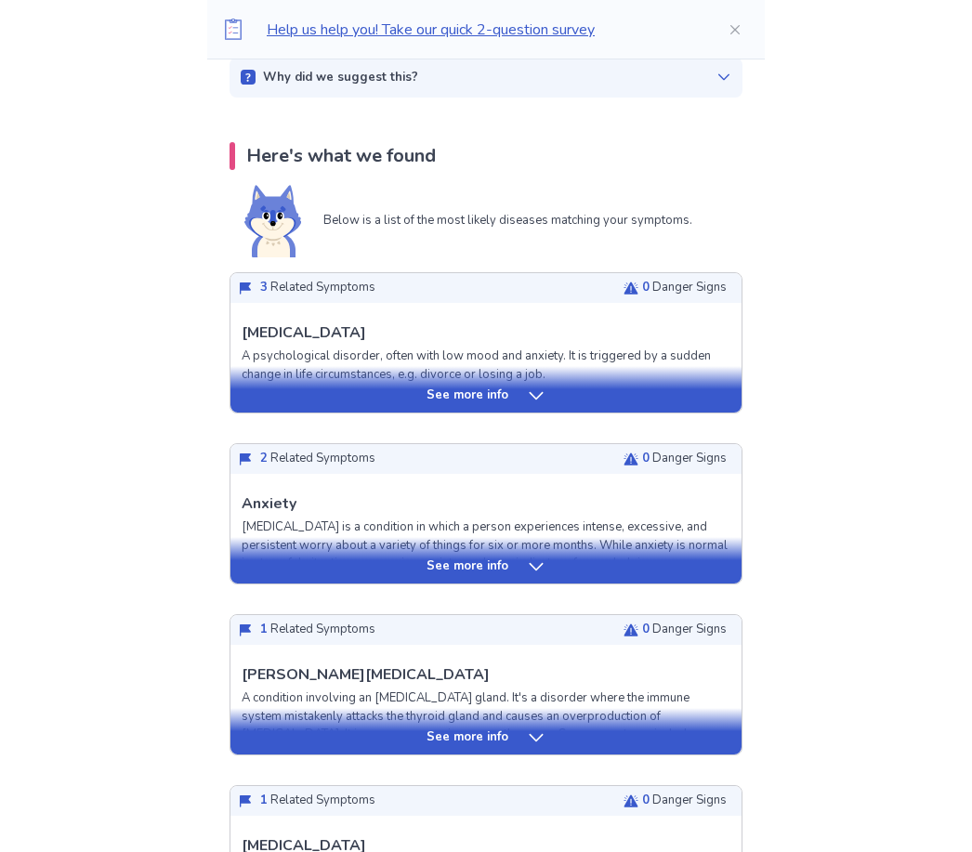
click at [636, 567] on div "See more info" at bounding box center [485, 567] width 511 height 19
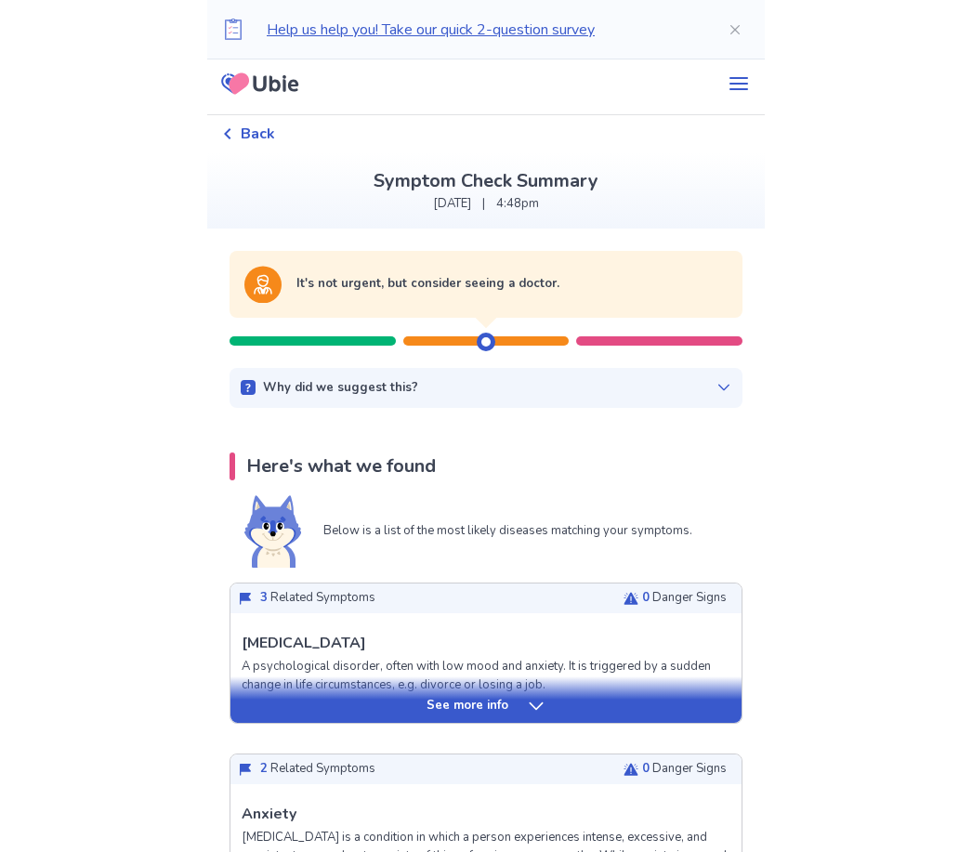
scroll to position [0, 0]
